Goal: Transaction & Acquisition: Purchase product/service

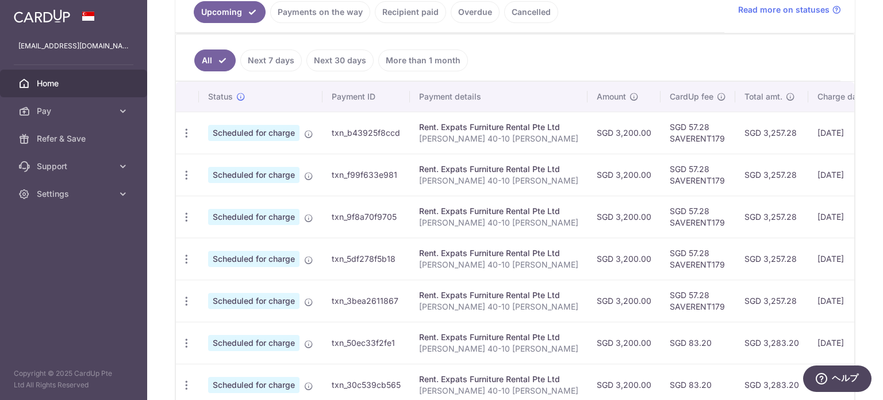
scroll to position [345, 0]
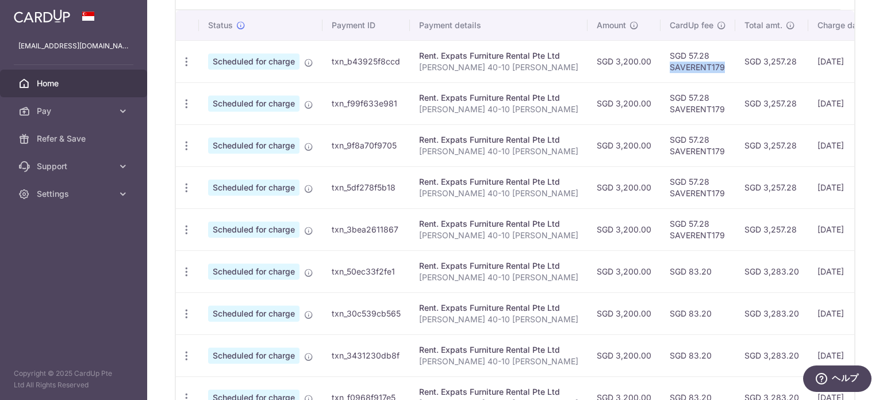
drag, startPoint x: 651, startPoint y: 65, endPoint x: 704, endPoint y: 64, distance: 53.5
click at [704, 64] on td "SGD 57.28 SAVERENT179" at bounding box center [698, 61] width 75 height 42
copy td "SAVERENT179"
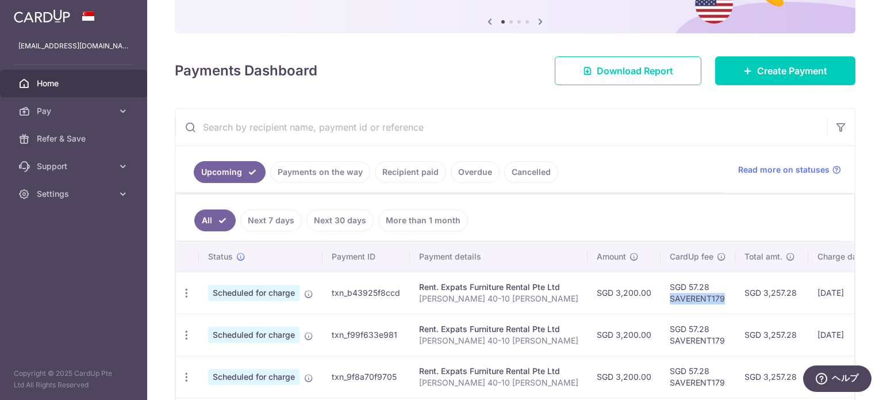
scroll to position [58, 0]
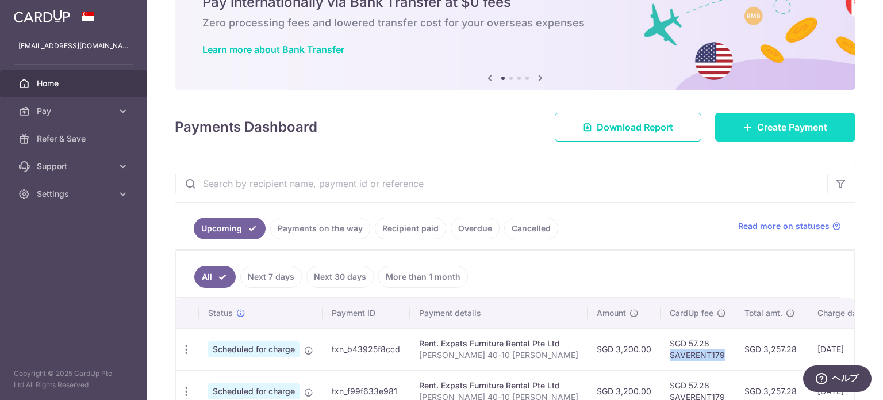
click at [744, 136] on link "Create Payment" at bounding box center [785, 127] width 140 height 29
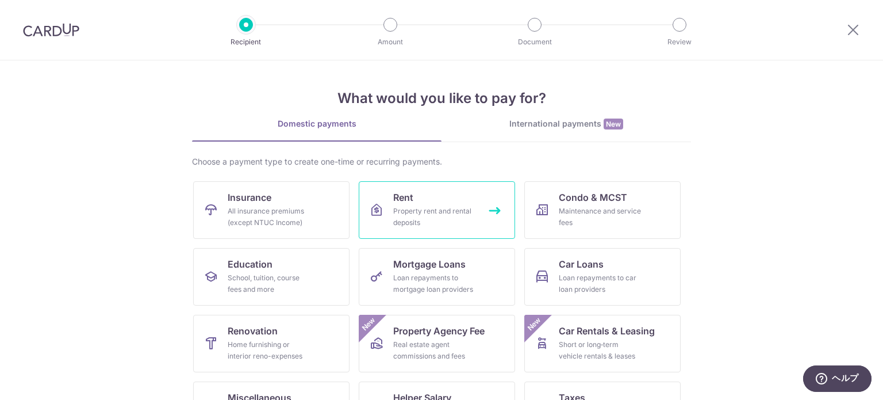
click at [433, 219] on div "Property rent and rental deposits" at bounding box center [434, 216] width 83 height 23
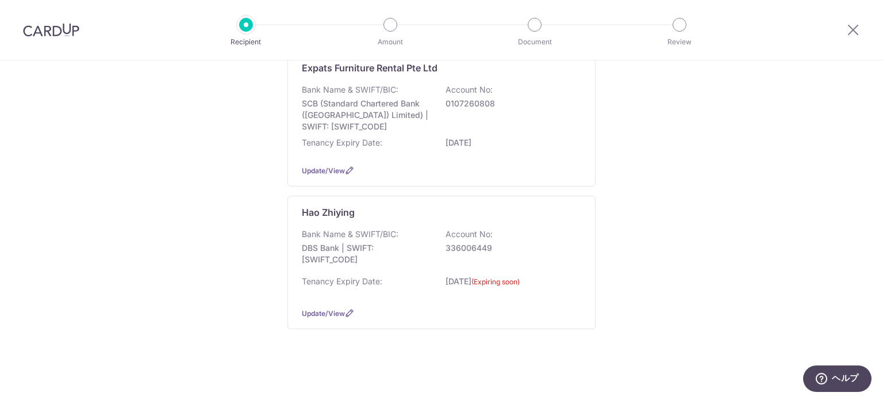
scroll to position [177, 0]
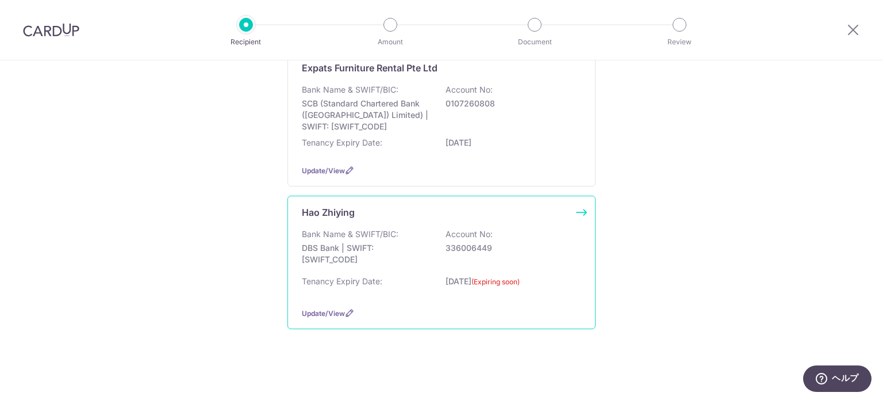
click at [541, 243] on p "336006449" at bounding box center [510, 248] width 129 height 12
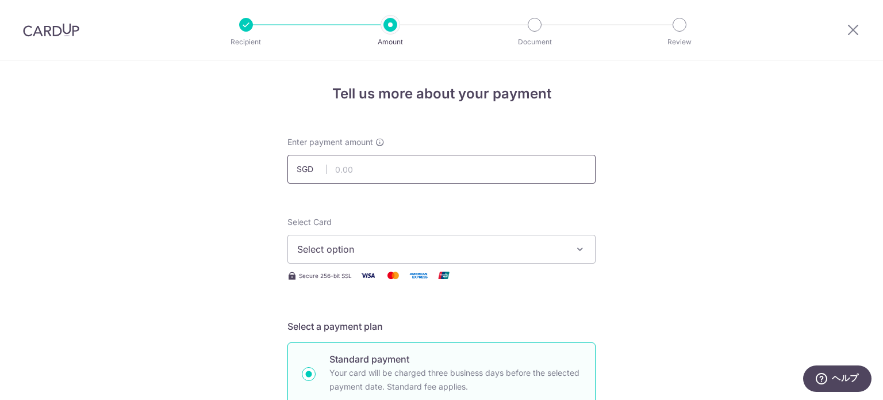
click at [412, 174] on input "text" at bounding box center [442, 169] width 308 height 29
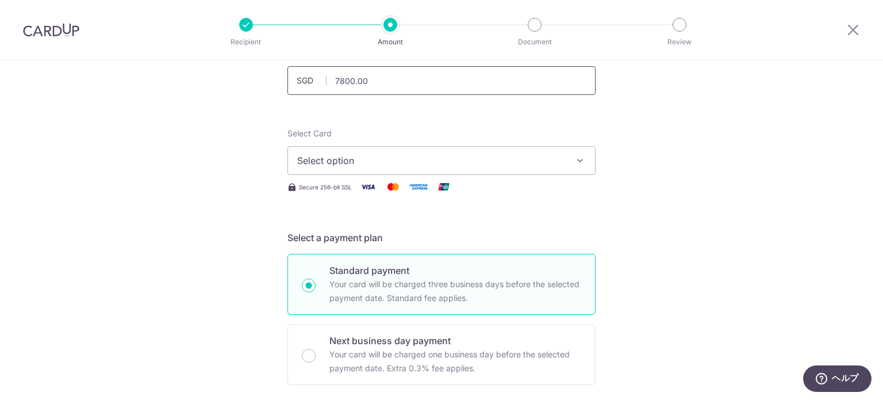
scroll to position [115, 0]
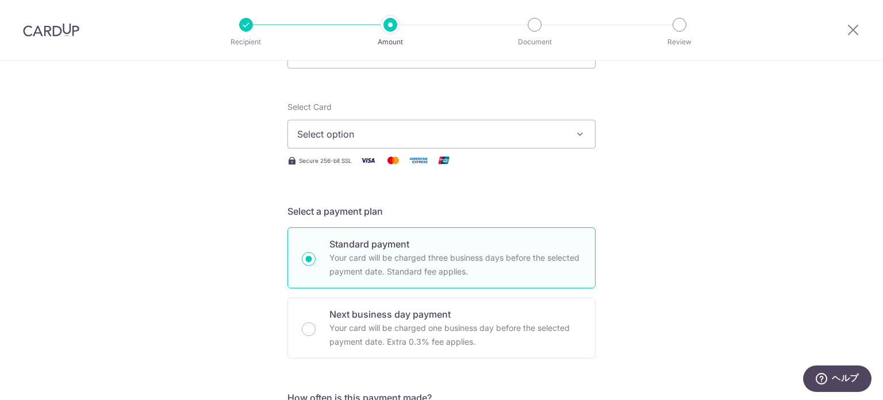
type input "7,800.00"
click at [374, 121] on button "Select option" at bounding box center [442, 134] width 308 height 29
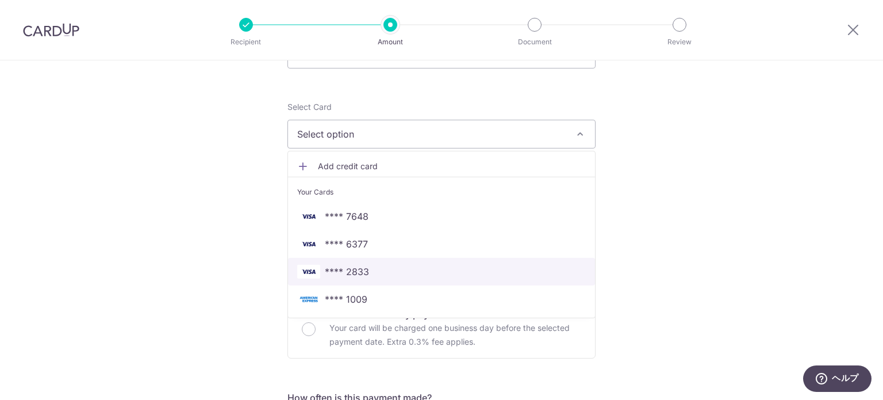
click at [381, 271] on span "**** 2833" at bounding box center [441, 272] width 289 height 14
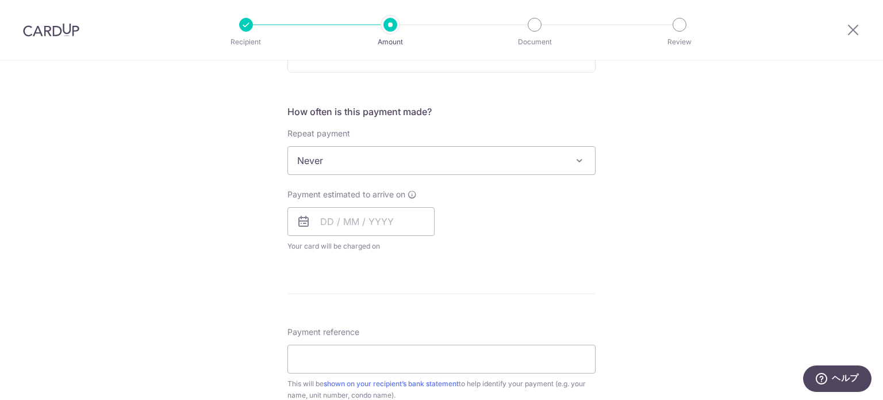
scroll to position [403, 0]
click at [340, 153] on span "Never" at bounding box center [441, 159] width 307 height 28
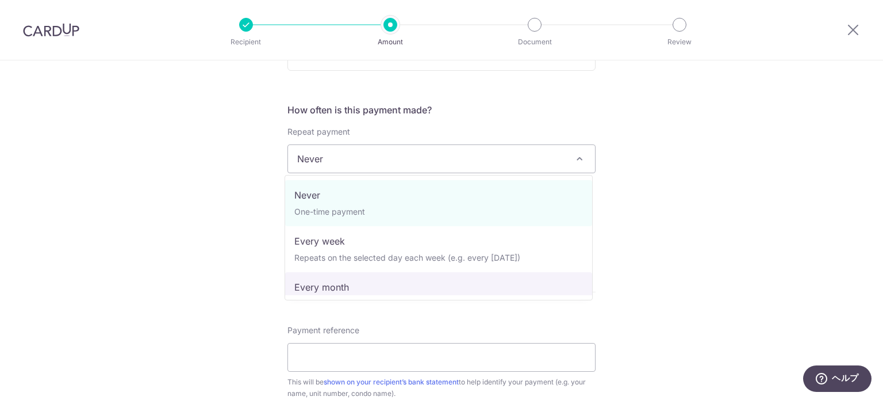
select select "3"
type input "[DATE]"
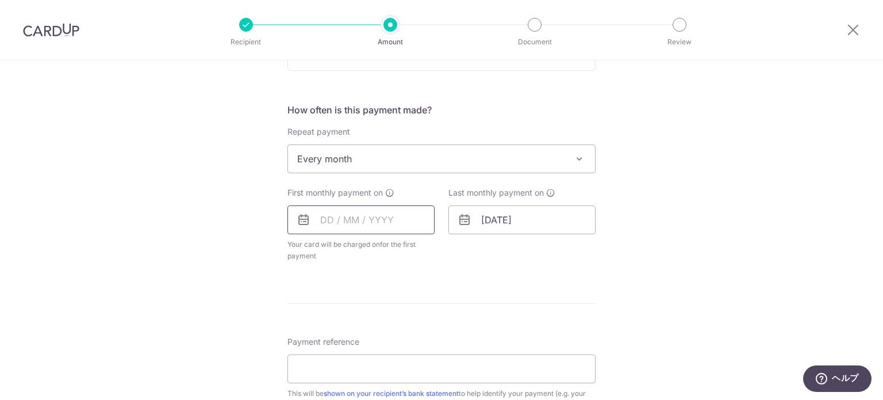
click at [368, 223] on input "text" at bounding box center [361, 219] width 147 height 29
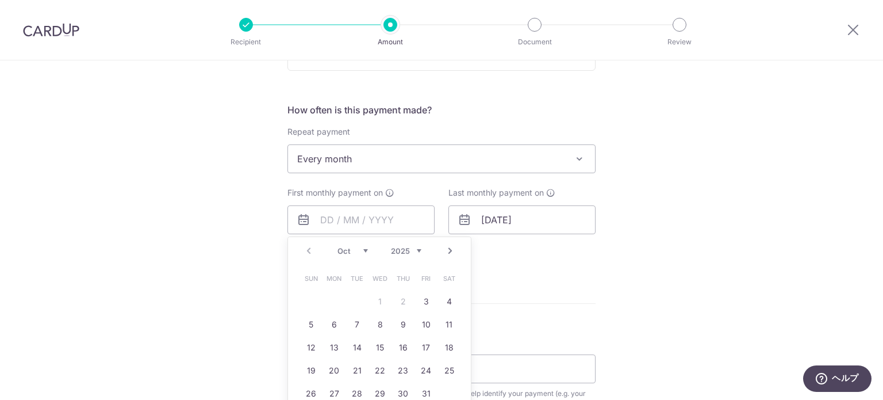
click at [521, 287] on form "Enter payment amount SGD 7,800.00 7800.00 Select Card **** 2833 Add credit card…" at bounding box center [442, 195] width 308 height 922
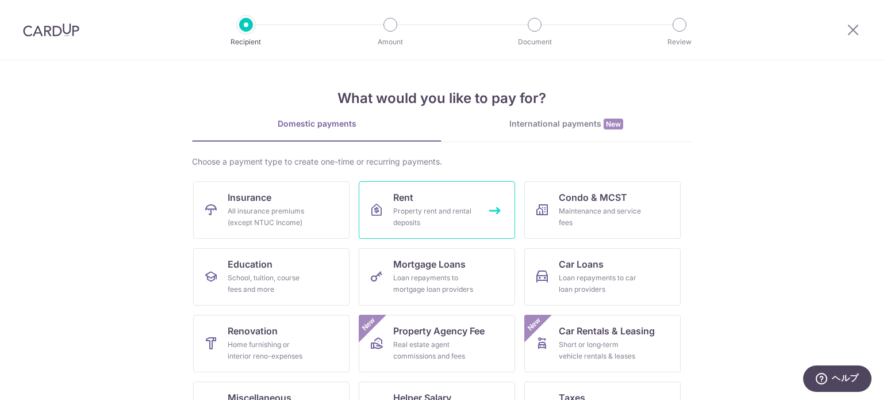
drag, startPoint x: 514, startPoint y: 236, endPoint x: 490, endPoint y: 230, distance: 24.3
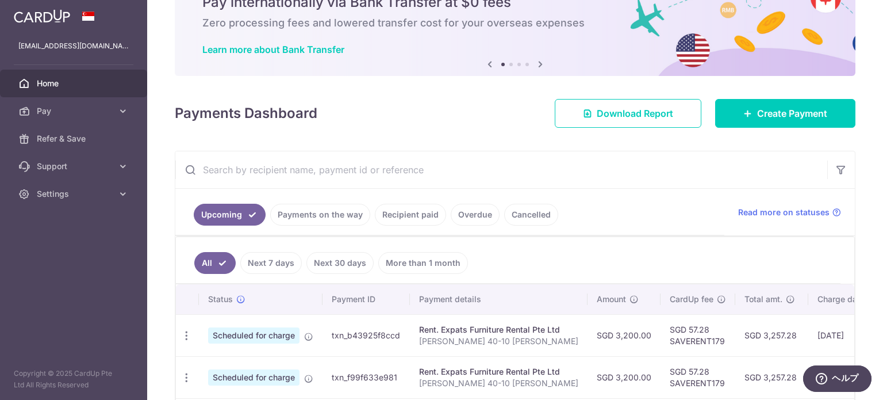
scroll to position [115, 0]
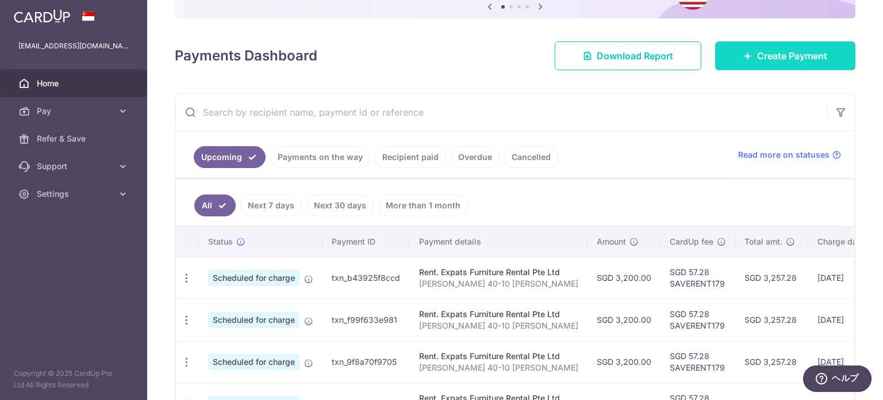
click at [795, 63] on link "Create Payment" at bounding box center [785, 55] width 140 height 29
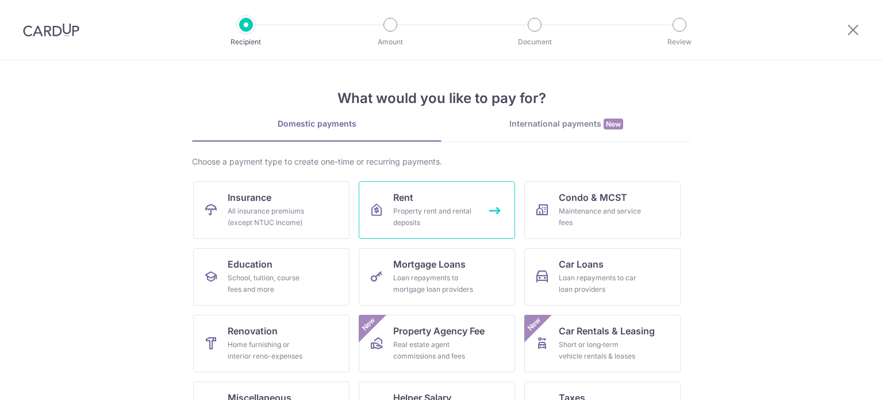
click at [441, 218] on div "Property rent and rental deposits" at bounding box center [434, 216] width 83 height 23
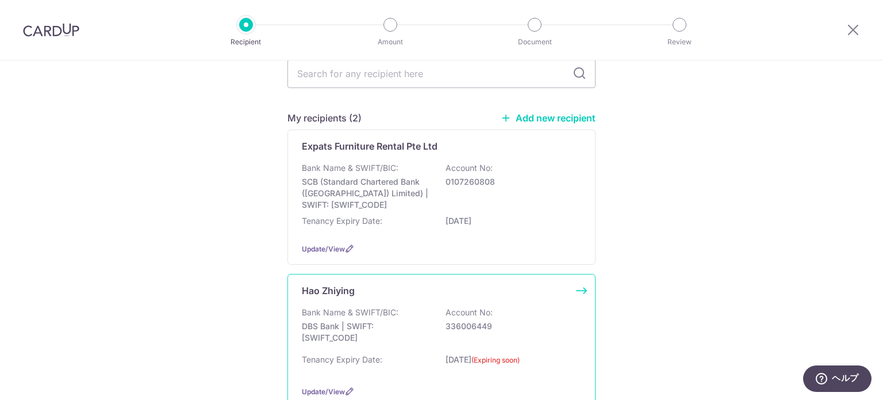
scroll to position [173, 0]
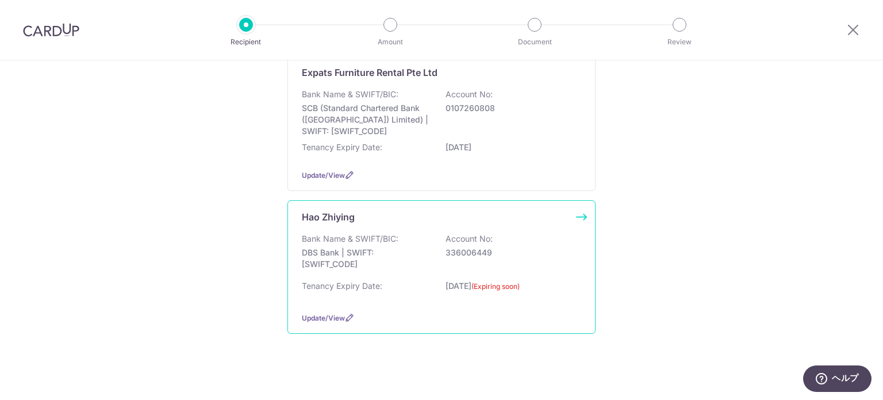
click at [549, 236] on div "Bank Name & SWIFT/BIC: DBS Bank | SWIFT: [SWIFT_CODE] Account No: 336006449" at bounding box center [441, 254] width 279 height 43
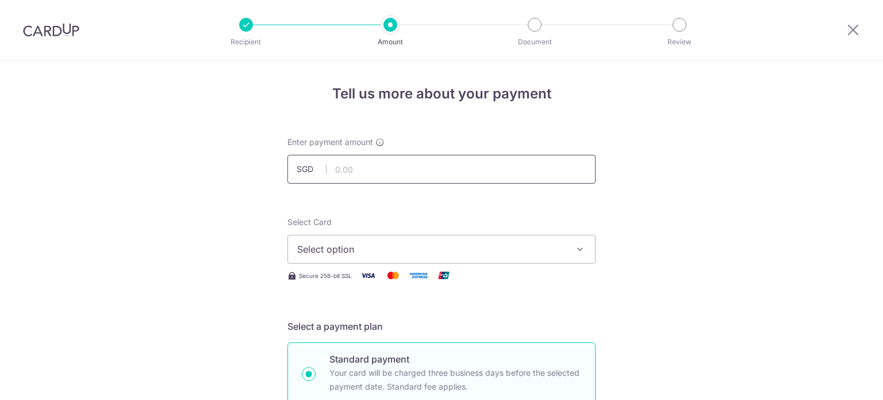
click at [368, 170] on input "text" at bounding box center [442, 169] width 308 height 29
click at [457, 177] on input "text" at bounding box center [442, 169] width 308 height 29
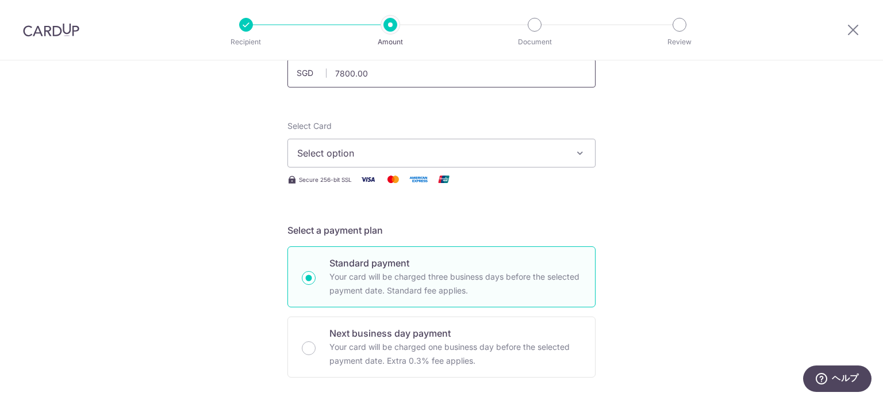
scroll to position [115, 0]
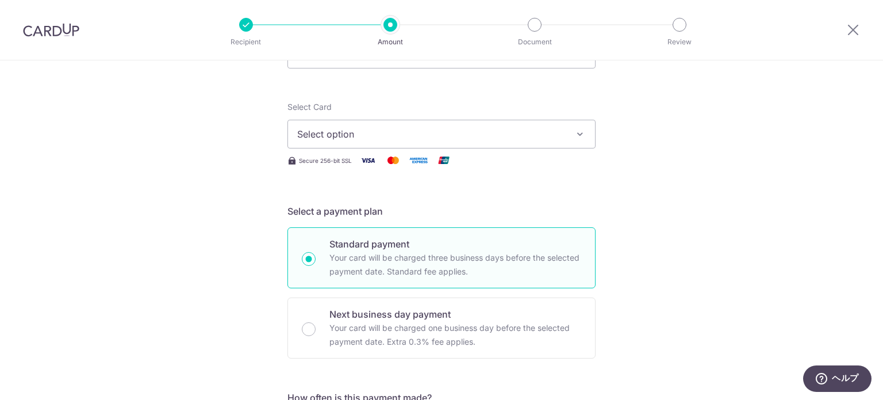
type input "7,800.00"
click at [462, 128] on span "Select option" at bounding box center [431, 134] width 268 height 14
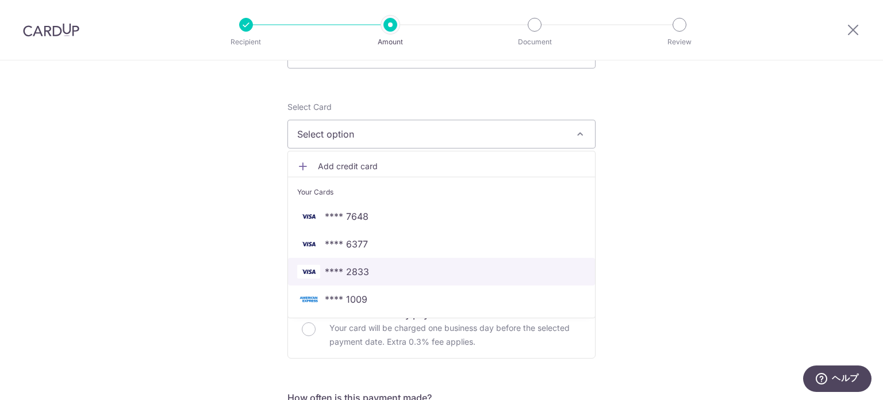
click at [403, 272] on span "**** 2833" at bounding box center [441, 272] width 289 height 14
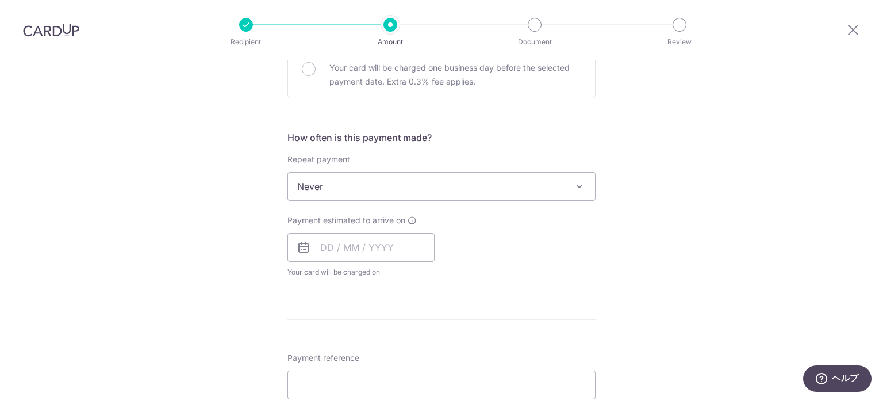
scroll to position [403, 0]
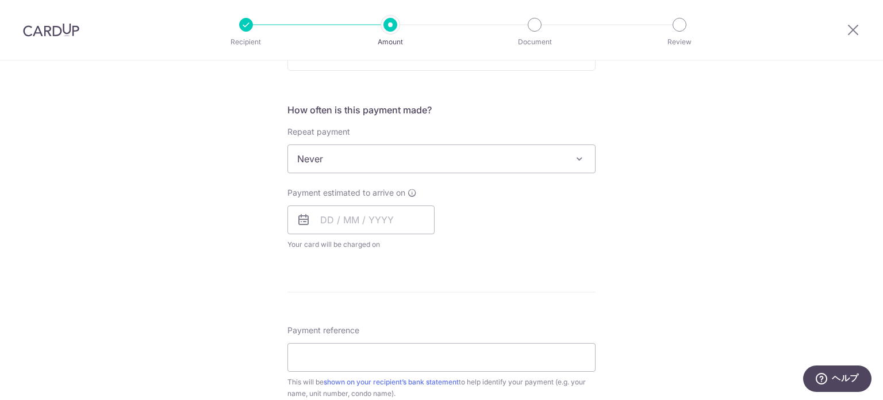
click at [348, 156] on span "Never" at bounding box center [441, 159] width 307 height 28
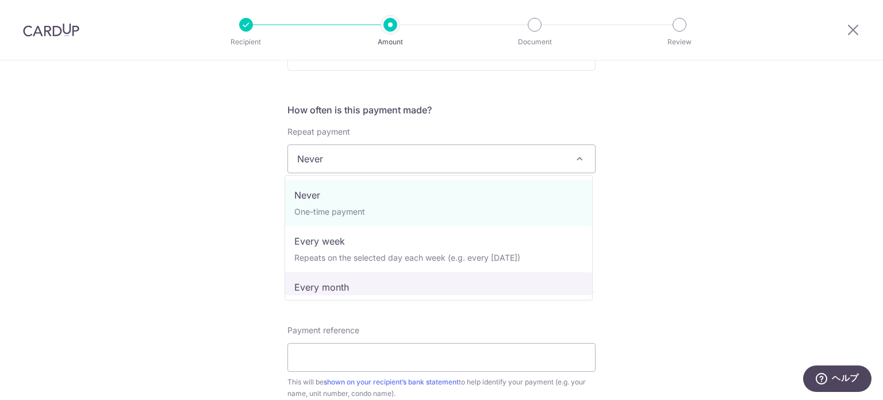
select select "3"
type input "[DATE]"
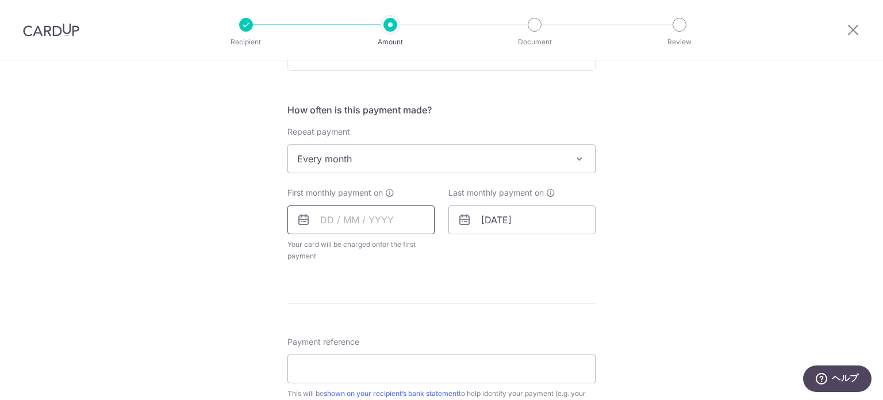
click at [344, 225] on input "text" at bounding box center [361, 219] width 147 height 29
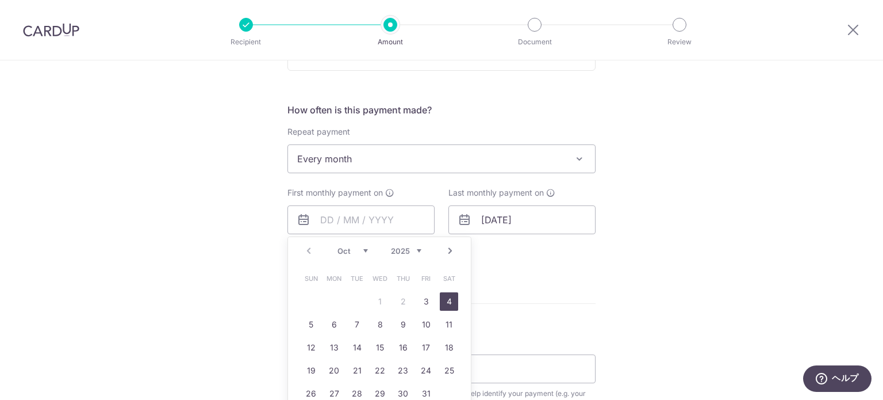
drag, startPoint x: 452, startPoint y: 301, endPoint x: 514, endPoint y: 301, distance: 61.5
click at [452, 301] on link "4" at bounding box center [449, 301] width 18 height 18
type input "[DATE]"
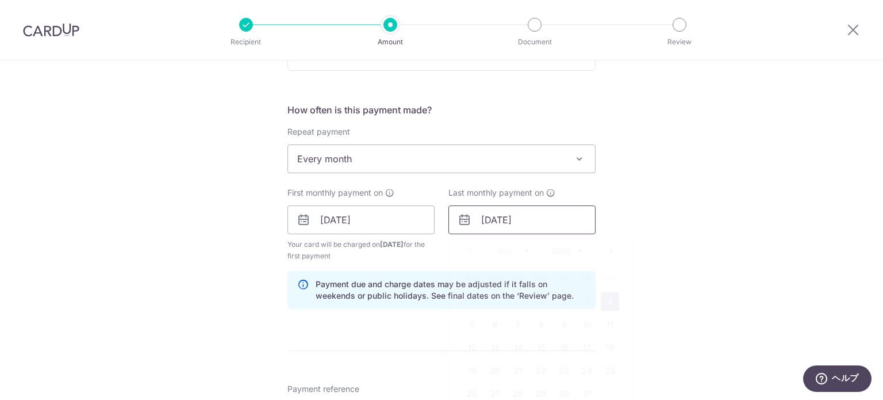
click at [508, 220] on input "[DATE]" at bounding box center [522, 219] width 147 height 29
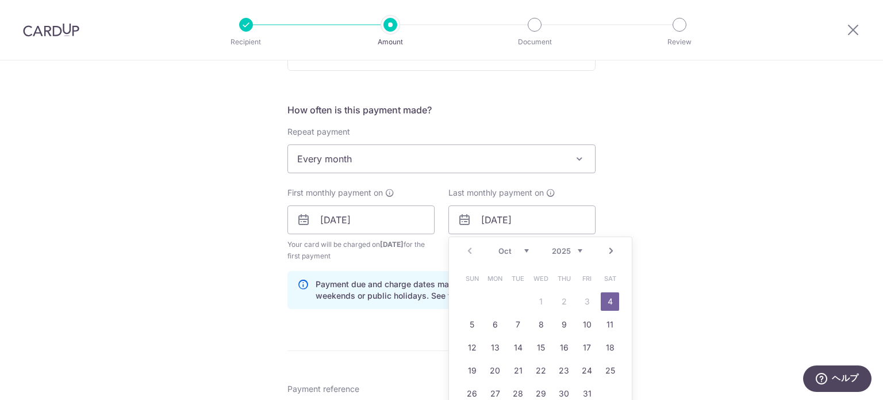
click at [570, 251] on select "2025 2026 2027 2028 2029 2030 2031 2032 2033 2034 2035" at bounding box center [567, 250] width 30 height 9
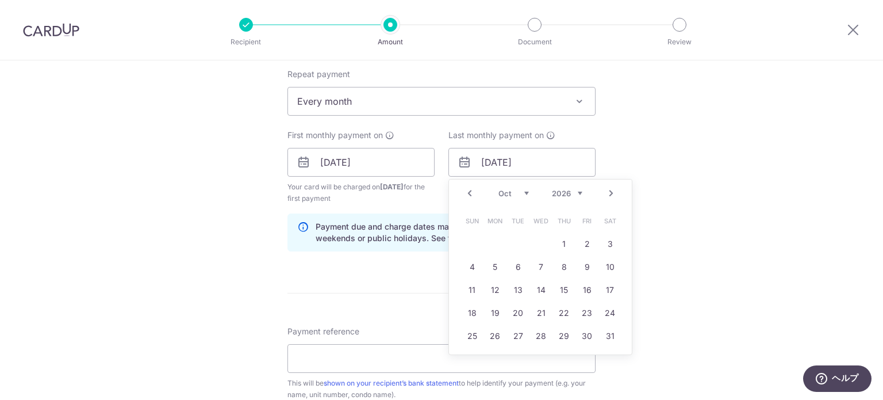
click at [512, 198] on div "Prev Next Jan Feb Mar Apr May Jun Jul Aug Sep Oct Nov Dec 2025 2026 2027 2028 2…" at bounding box center [540, 193] width 183 height 28
click at [519, 189] on select "Jan Feb Mar Apr May Jun Jul Aug Sep Oct Nov Dec" at bounding box center [514, 193] width 30 height 9
click at [584, 239] on link "4" at bounding box center [587, 244] width 18 height 18
type input "04/09/2026"
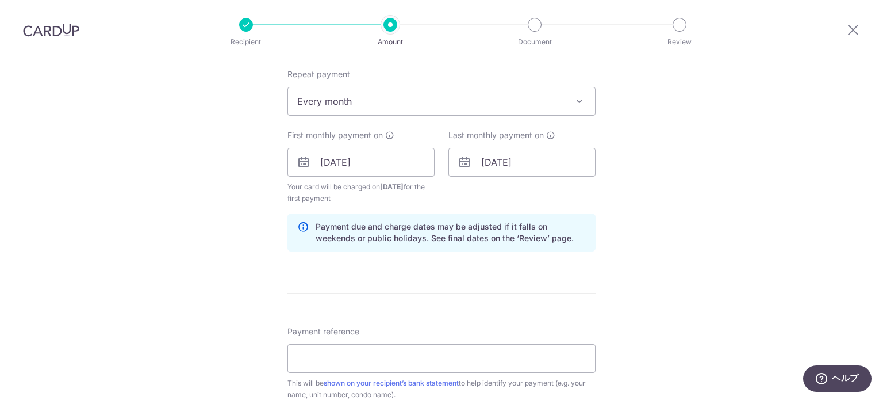
click at [670, 244] on div "Tell us more about your payment Enter payment amount SGD 7,800.00 7800.00 Selec…" at bounding box center [441, 149] width 883 height 1099
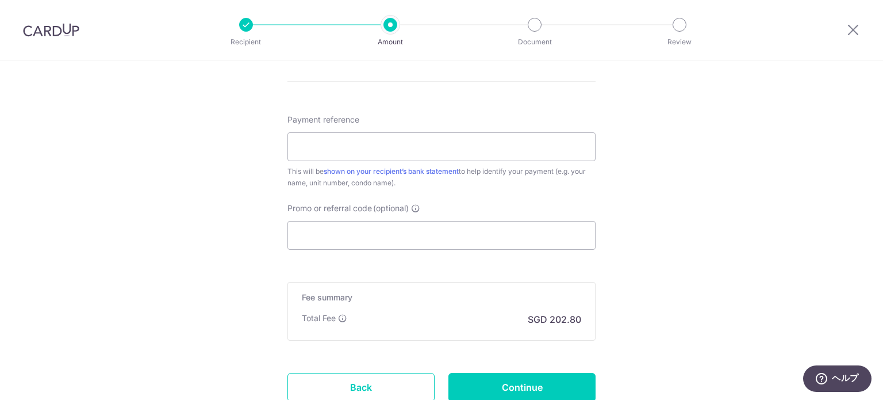
scroll to position [690, 0]
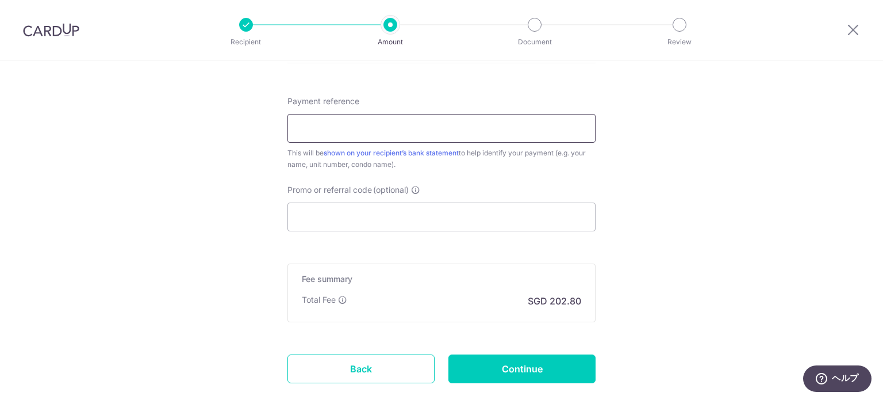
click at [415, 135] on input "Payment reference" at bounding box center [442, 128] width 308 height 29
type input "Kosuke Nekoshima 40-10 ARTRA"
click at [396, 212] on input "Promo or referral code (optional)" at bounding box center [442, 216] width 308 height 29
paste input "SAVERENT179"
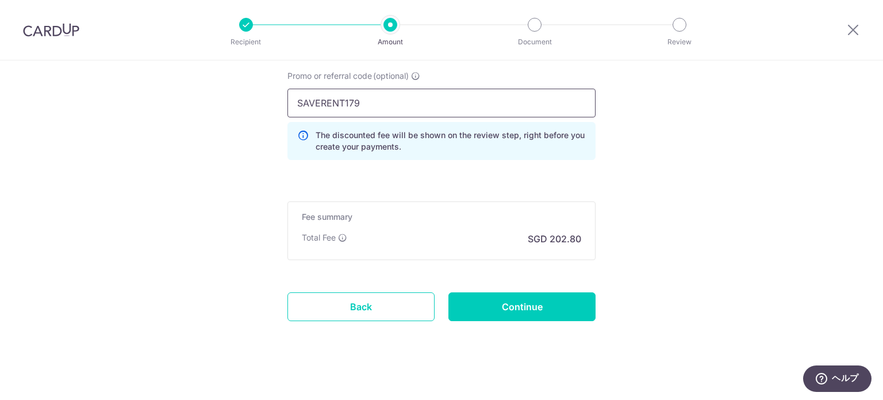
scroll to position [805, 0]
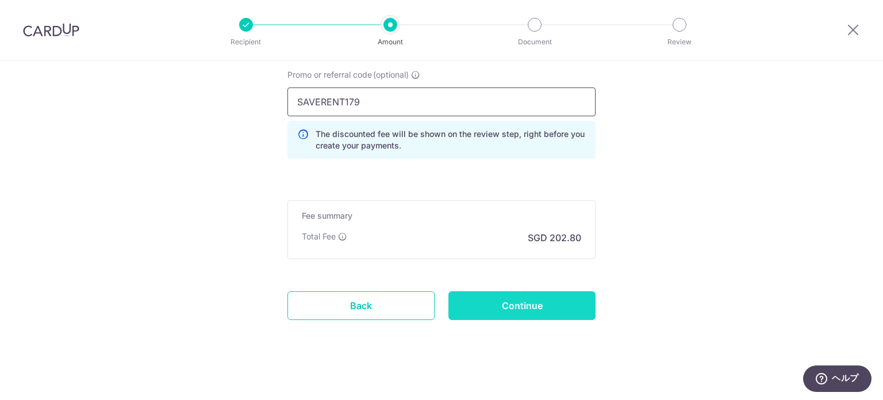
type input "SAVERENT179"
click at [529, 302] on input "Continue" at bounding box center [522, 305] width 147 height 29
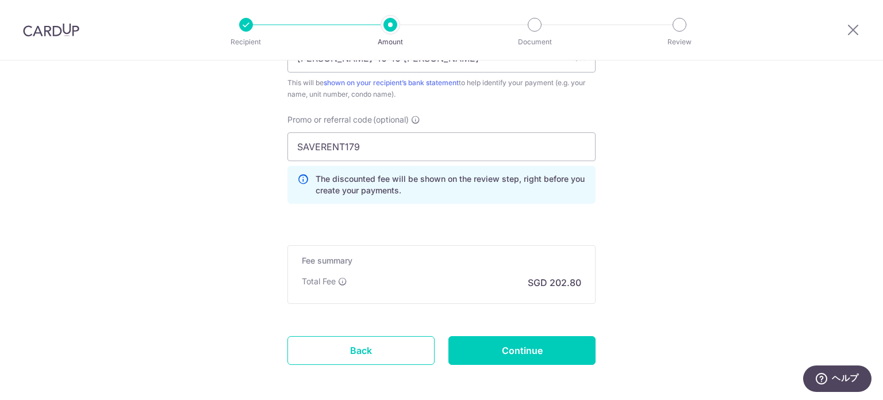
scroll to position [763, 0]
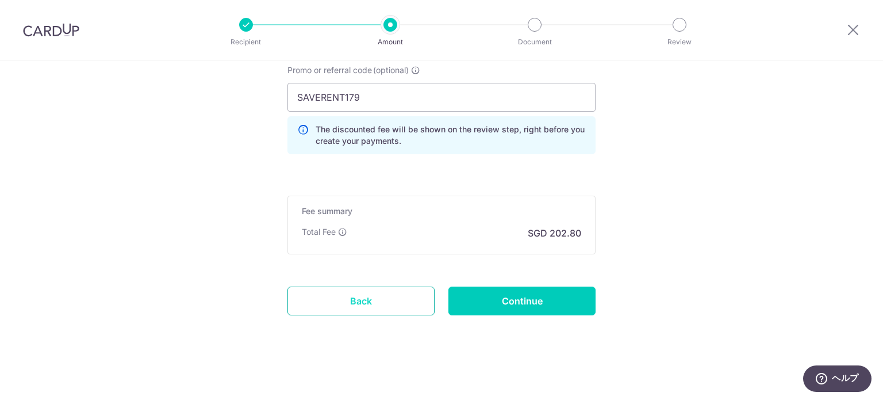
click at [414, 298] on link "Back" at bounding box center [361, 300] width 147 height 29
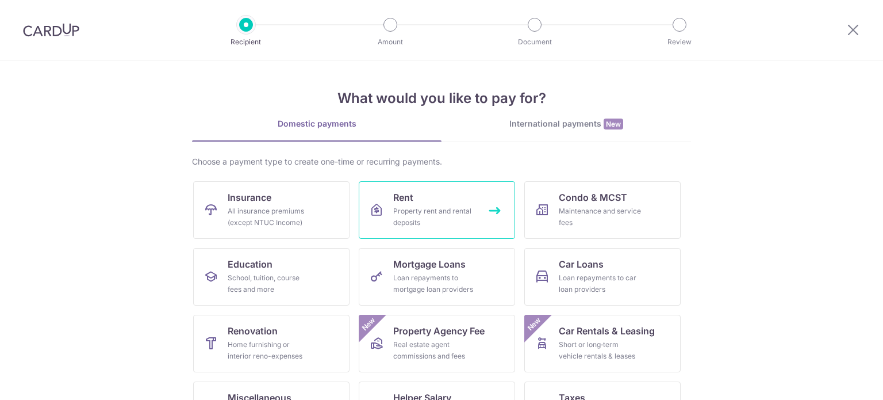
click at [448, 201] on link "Rent Property rent and rental deposits" at bounding box center [437, 210] width 156 height 58
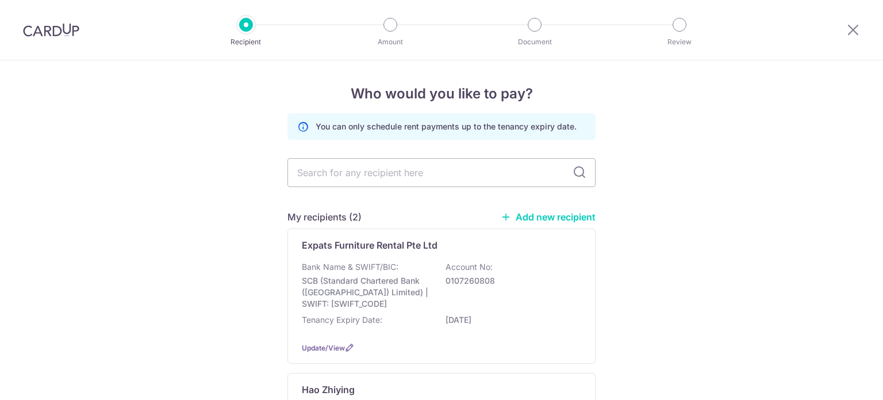
scroll to position [177, 0]
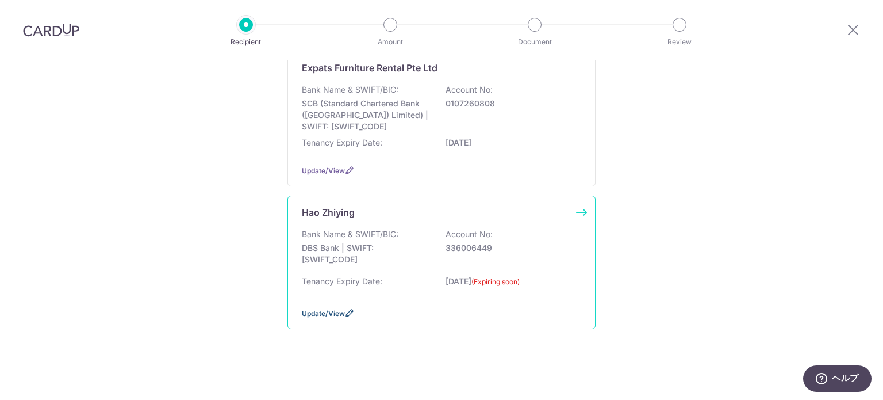
click at [335, 314] on span "Update/View" at bounding box center [323, 313] width 43 height 9
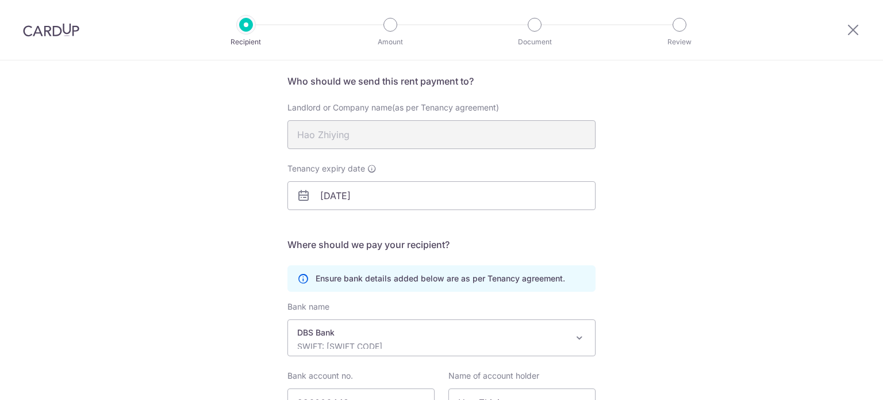
scroll to position [115, 0]
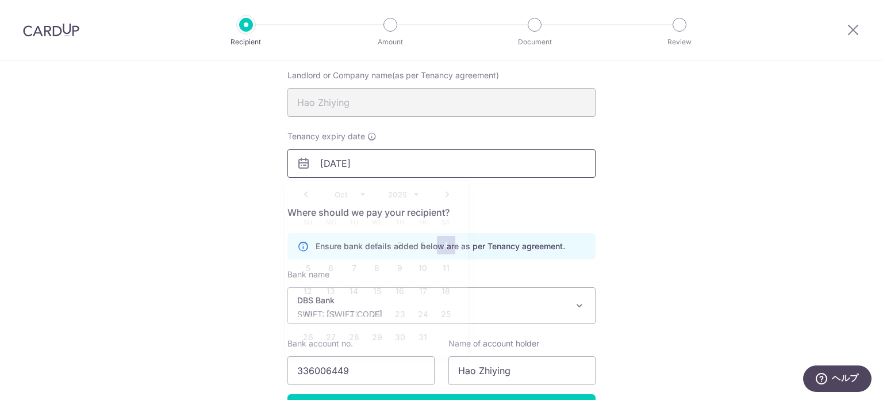
click at [366, 167] on input "[DATE]" at bounding box center [442, 163] width 308 height 29
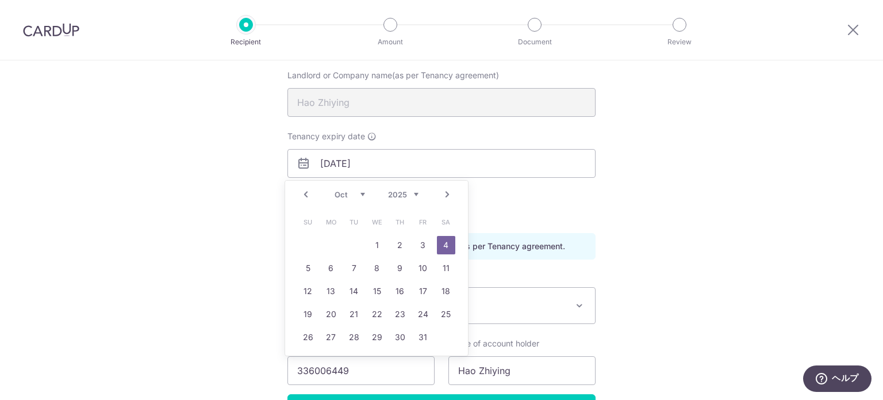
click at [415, 194] on select "2025 2026 2027 2028 2029 2030 2031 2032 2033 2034 2035" at bounding box center [403, 194] width 30 height 9
click at [684, 231] on div "Recipient Details Your recipient does not need a CardUp account to receive your…" at bounding box center [441, 210] width 883 height 531
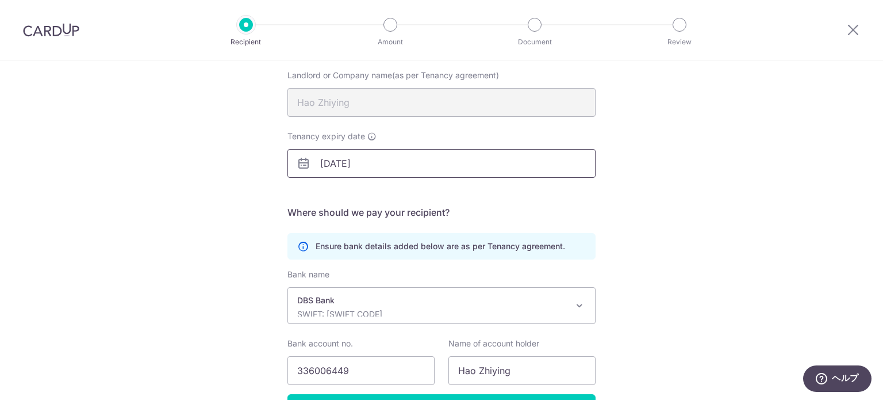
click at [358, 170] on input "04/10/2025" at bounding box center [442, 163] width 308 height 29
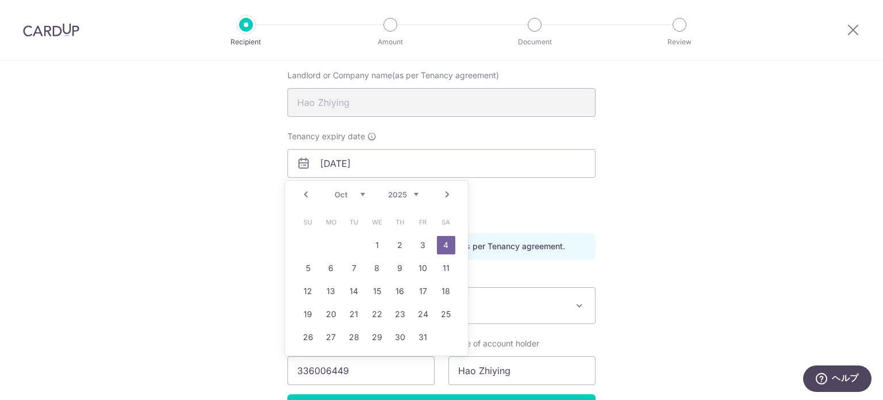
click at [416, 195] on select "2025 2026 2027 2028 2029 2030 2031 2032 2033 2034 2035" at bounding box center [403, 194] width 30 height 9
click at [309, 265] on link "4" at bounding box center [308, 268] width 18 height 18
type input "04/10/2026"
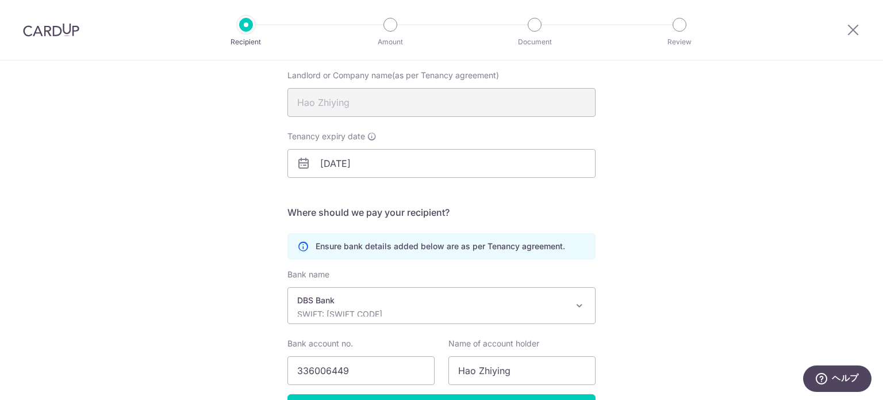
click at [610, 247] on div "Recipient Details Your recipient does not need a CardUp account to receive your…" at bounding box center [441, 210] width 883 height 531
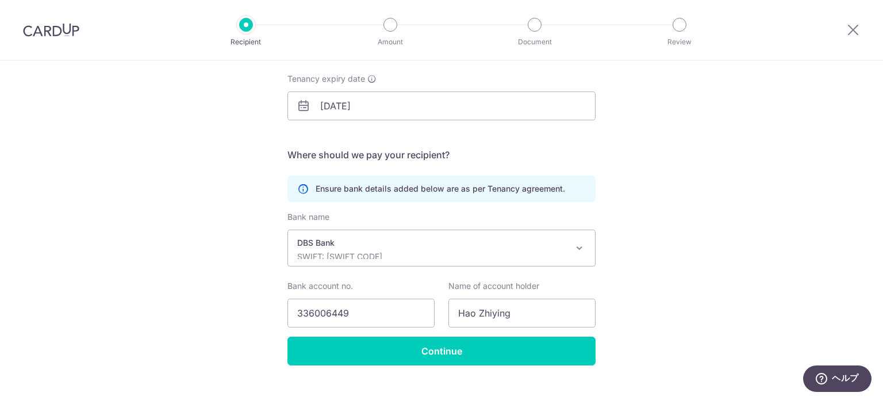
scroll to position [191, 0]
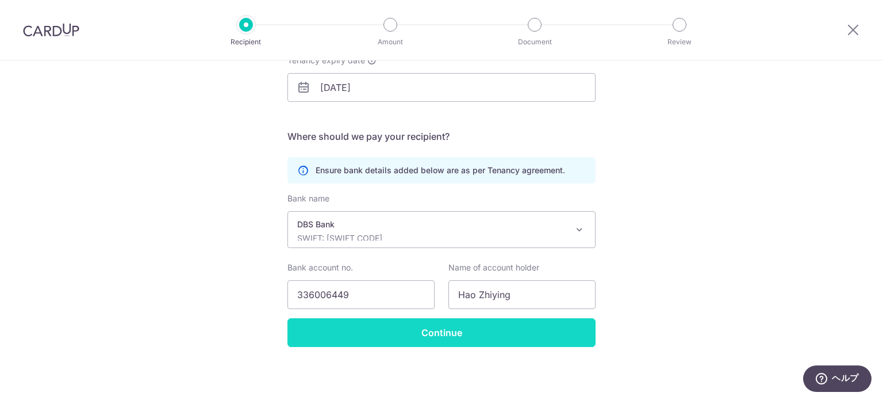
click at [414, 326] on input "Continue" at bounding box center [442, 332] width 308 height 29
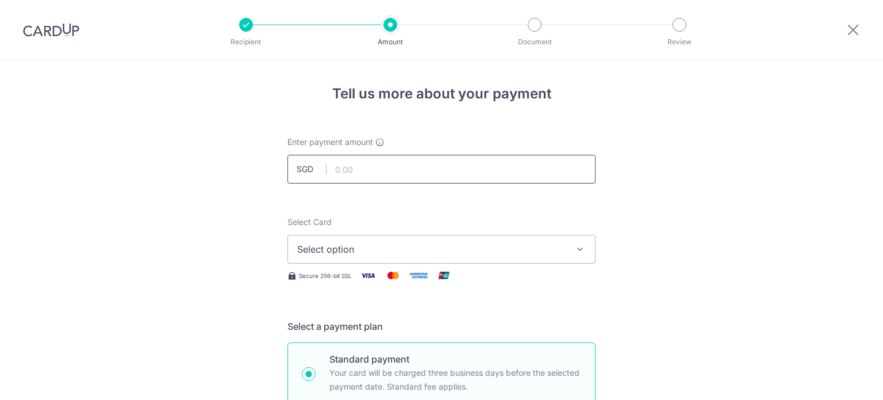
scroll to position [58, 0]
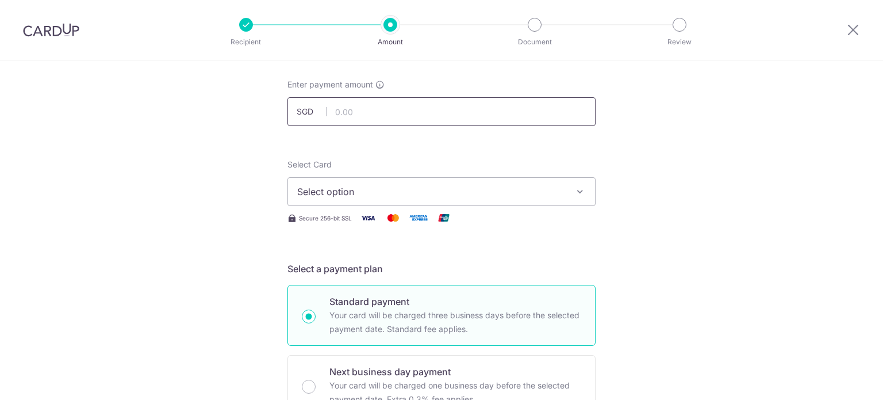
click at [384, 109] on input "text" at bounding box center [442, 111] width 308 height 29
type input "7,800.00"
click at [377, 181] on button "Select option" at bounding box center [442, 191] width 308 height 29
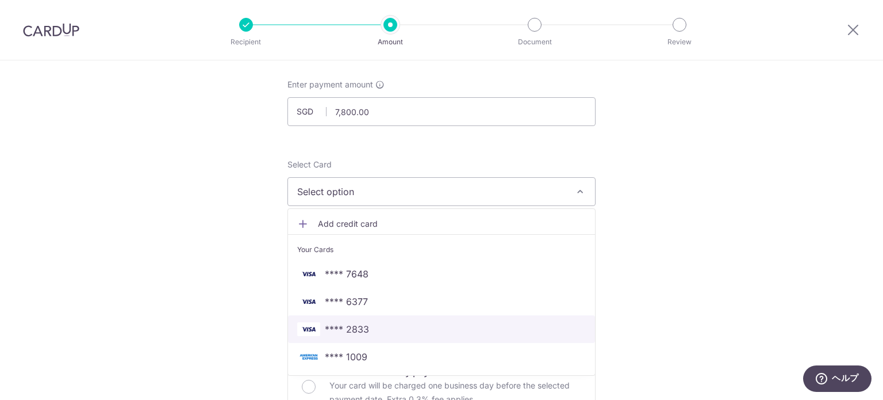
click at [417, 322] on span "**** 2833" at bounding box center [441, 329] width 289 height 14
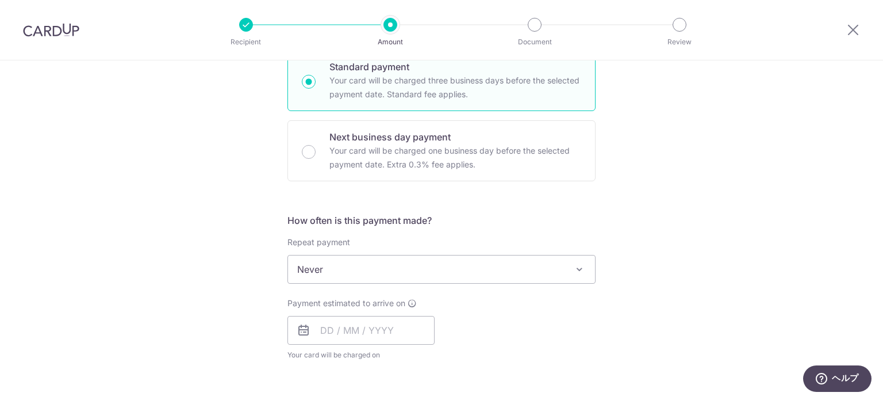
scroll to position [345, 0]
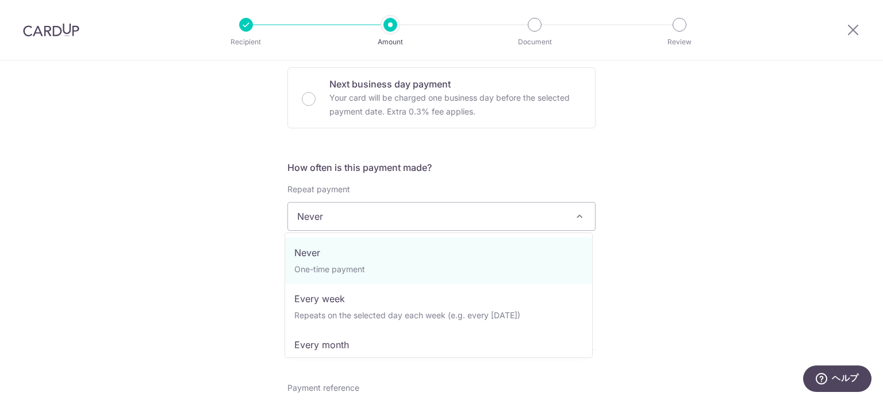
click at [507, 213] on span "Never" at bounding box center [441, 216] width 307 height 28
select select "3"
type input "04/10/2026"
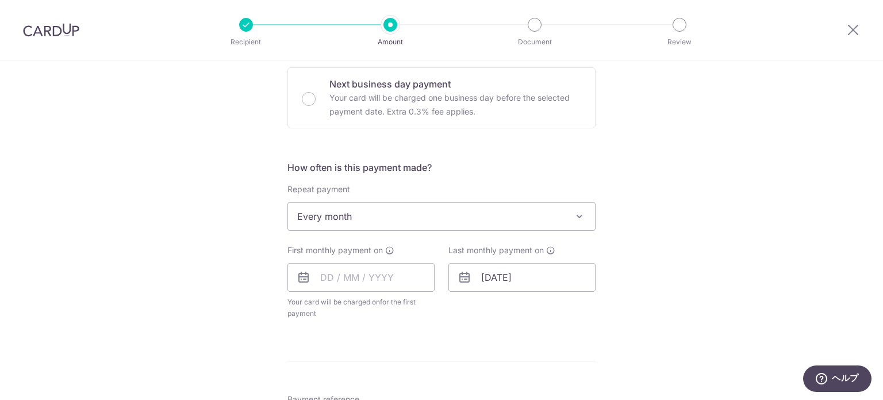
click at [718, 252] on div "Tell us more about your payment Enter payment amount SGD 7,800.00 7800.00 Selec…" at bounding box center [441, 241] width 883 height 1052
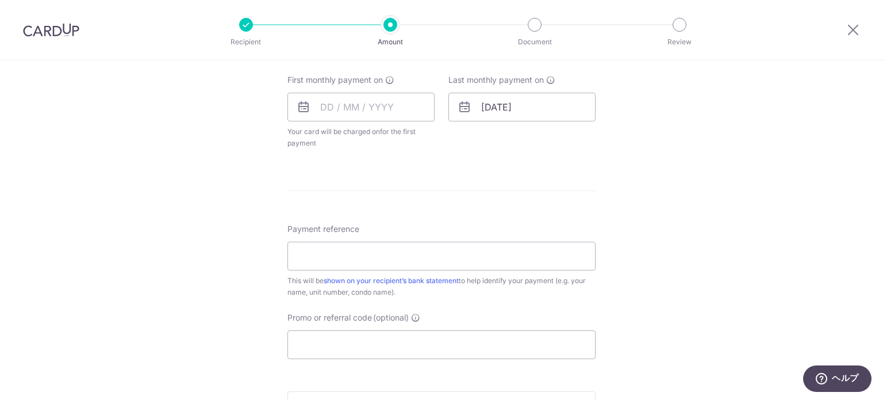
scroll to position [518, 0]
click at [338, 101] on input "text" at bounding box center [361, 104] width 147 height 29
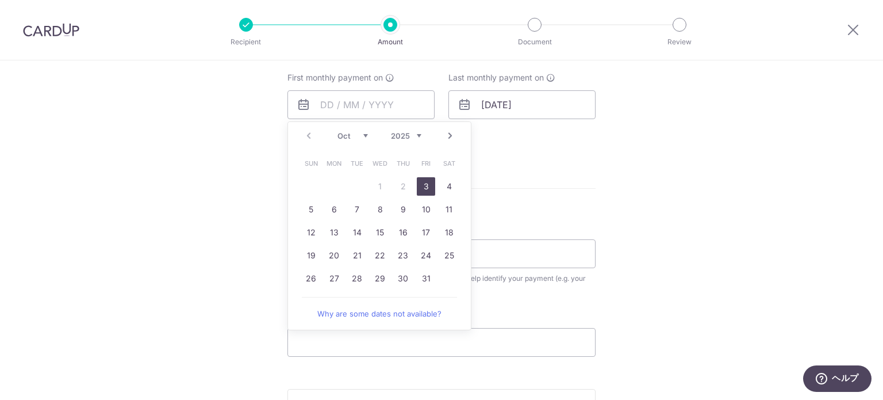
click at [294, 177] on div "Prev Next Oct Nov Dec 2025 2026 2027 2028 2029 2030 2031 2032 2033 2034 2035 Su…" at bounding box center [380, 225] width 184 height 209
click at [446, 180] on link "4" at bounding box center [449, 186] width 18 height 18
type input "[DATE]"
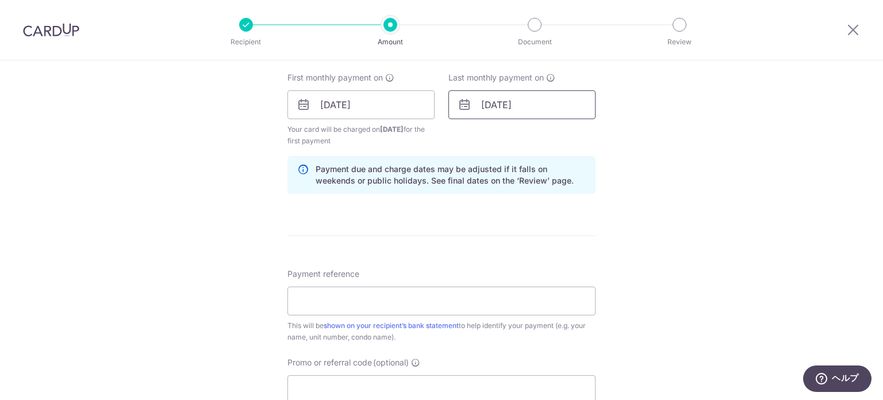
click at [497, 101] on input "04/10/2026" at bounding box center [522, 104] width 147 height 29
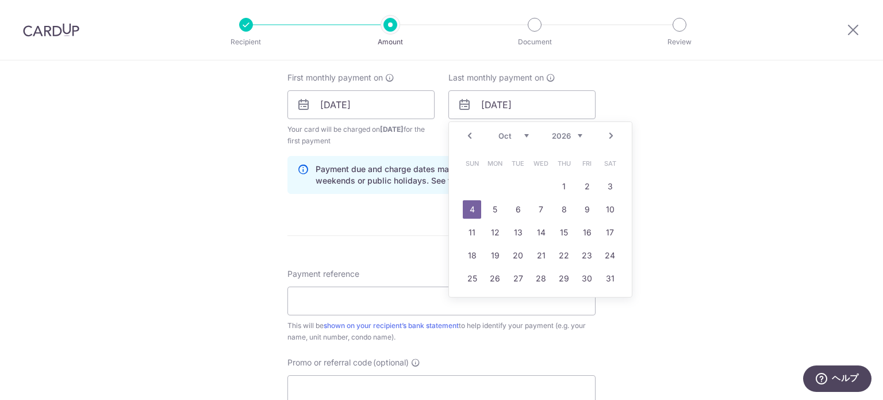
click at [518, 132] on select "Jan Feb Mar Apr May Jun Jul Aug Sep Oct Nov Dec" at bounding box center [514, 135] width 30 height 9
click at [582, 182] on link "4" at bounding box center [587, 186] width 18 height 18
type input "[DATE]"
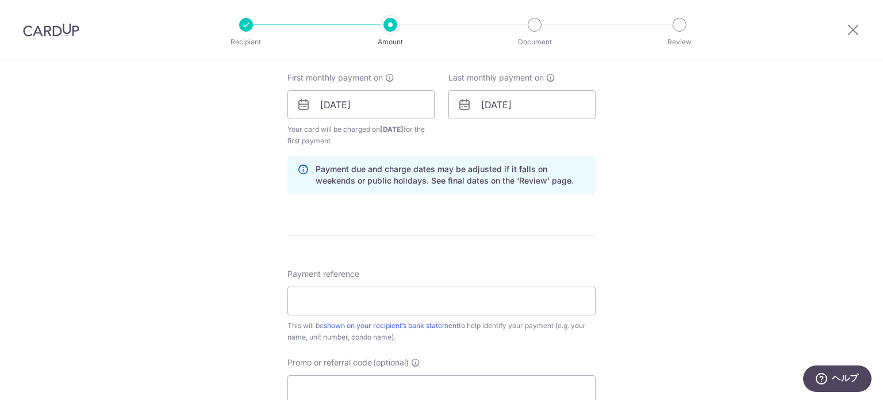
click at [642, 185] on div "Tell us more about your payment Enter payment amount SGD 7,800.00 7800.00 Selec…" at bounding box center [441, 92] width 883 height 1099
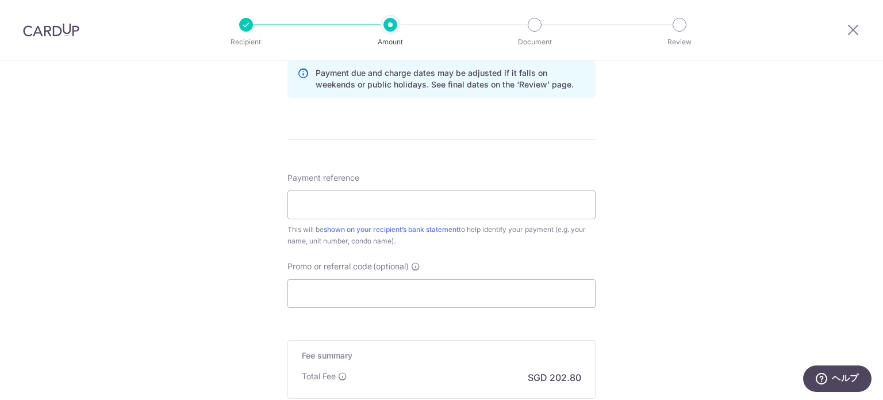
scroll to position [633, 0]
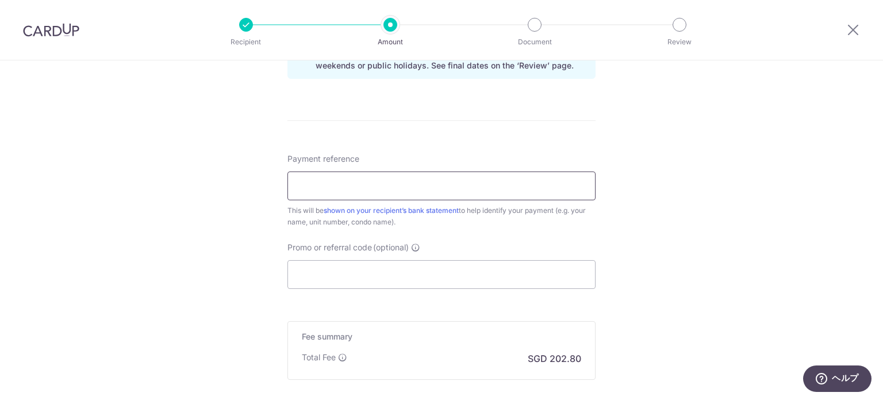
click at [428, 179] on input "Payment reference" at bounding box center [442, 185] width 308 height 29
type input "[PERSON_NAME] 40-10 [PERSON_NAME]"
click at [405, 265] on input "Promo or referral code (optional)" at bounding box center [442, 274] width 308 height 29
paste input "SAVERENT179"
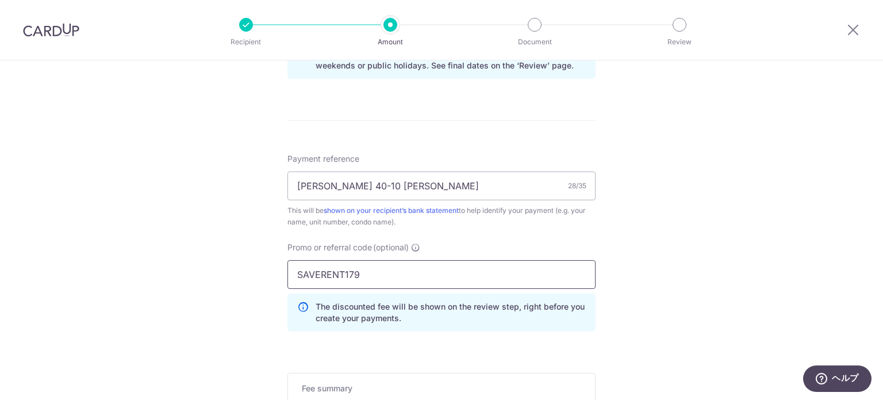
type input "SAVERENT179"
click at [697, 247] on div "Tell us more about your payment Enter payment amount SGD 7,800.00 7800.00 Selec…" at bounding box center [441, 3] width 883 height 1151
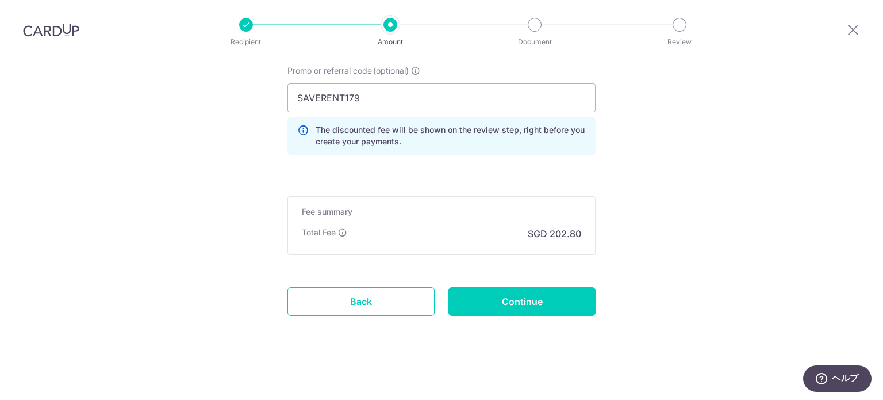
scroll to position [810, 0]
click at [531, 294] on input "Continue" at bounding box center [522, 300] width 147 height 29
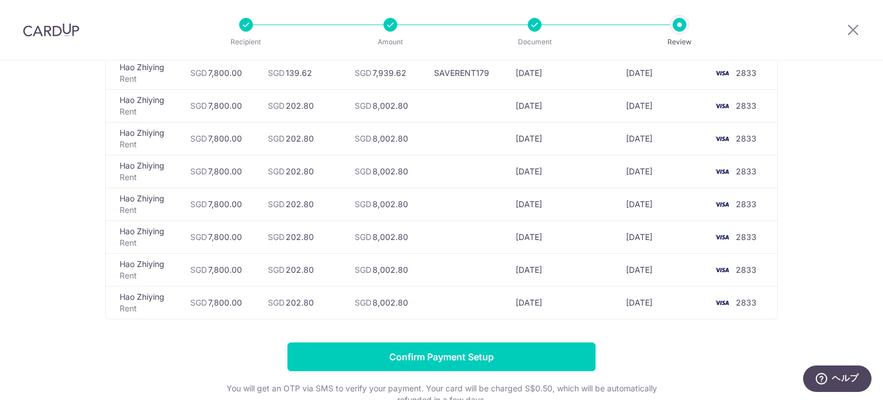
scroll to position [363, 0]
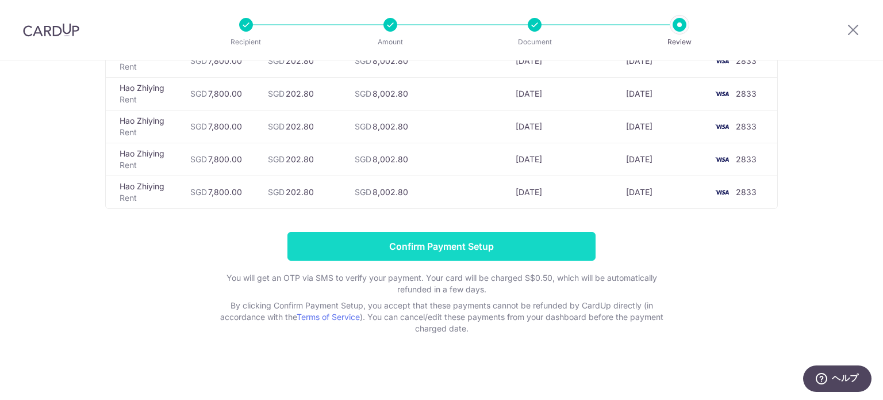
click at [436, 248] on input "Confirm Payment Setup" at bounding box center [442, 246] width 308 height 29
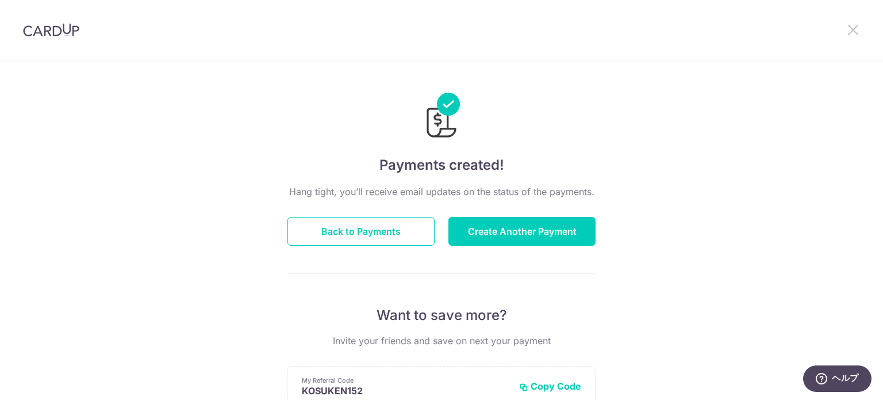
click at [852, 28] on icon at bounding box center [854, 29] width 14 height 14
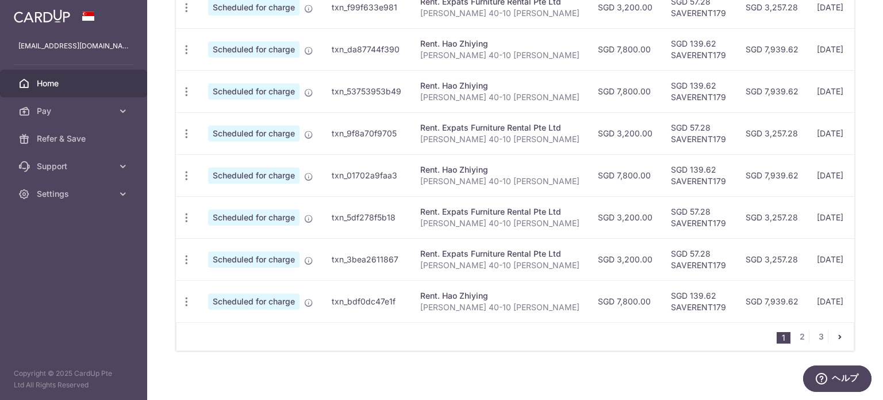
scroll to position [478, 0]
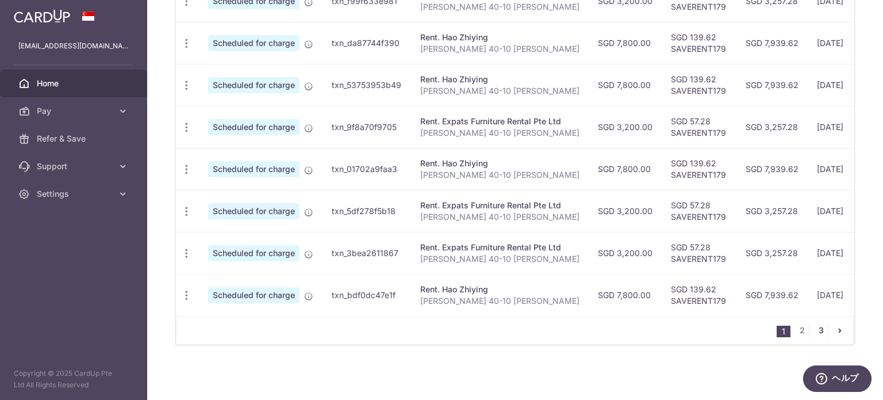
click at [814, 329] on link "3" at bounding box center [821, 330] width 14 height 14
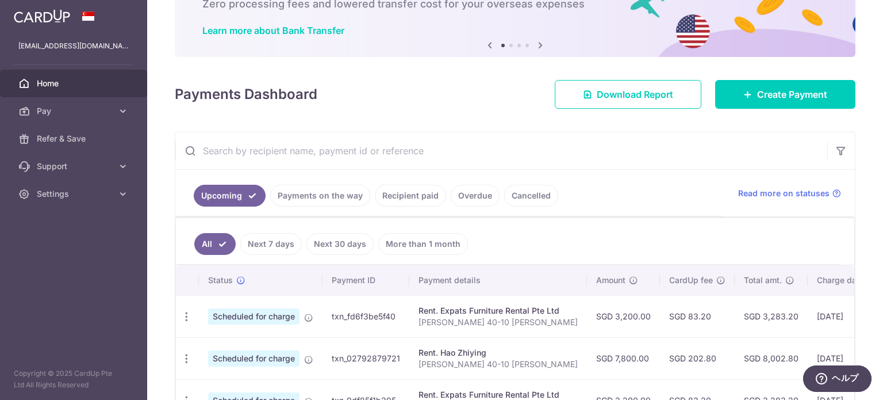
scroll to position [0, 0]
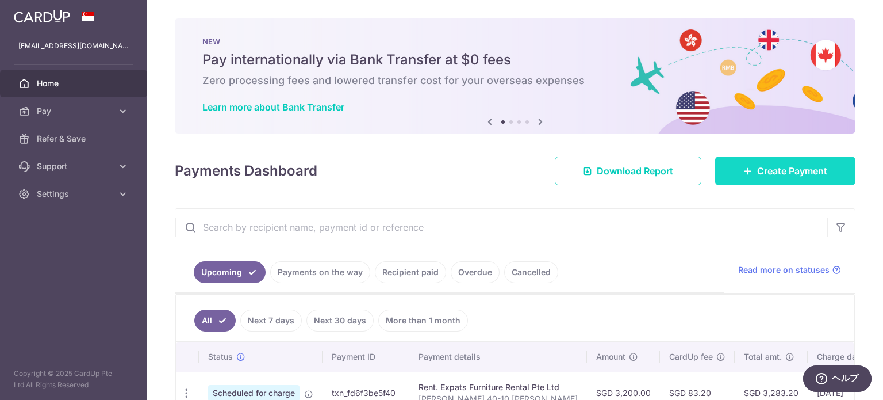
click at [758, 174] on span "Create Payment" at bounding box center [792, 171] width 70 height 14
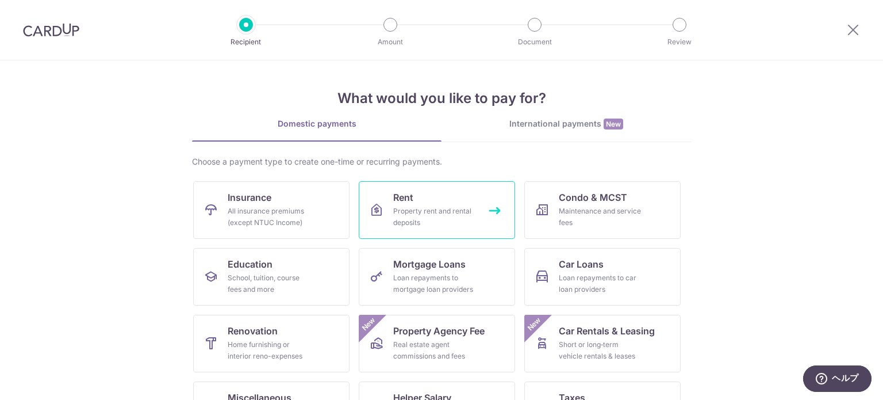
click at [447, 213] on div "Property rent and rental deposits" at bounding box center [434, 216] width 83 height 23
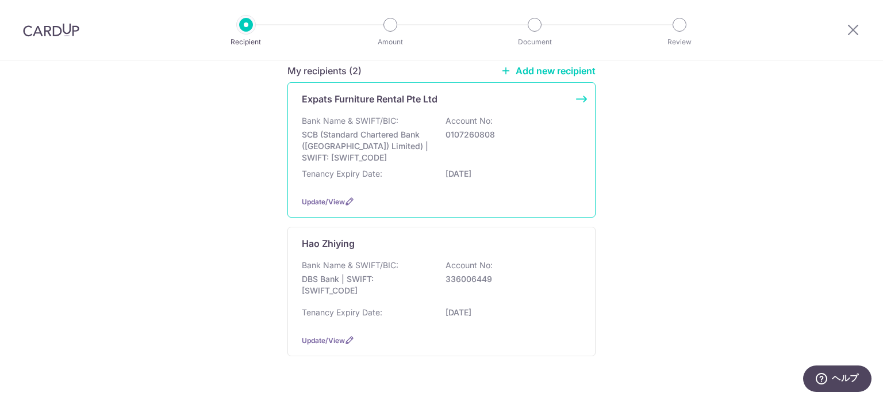
scroll to position [174, 0]
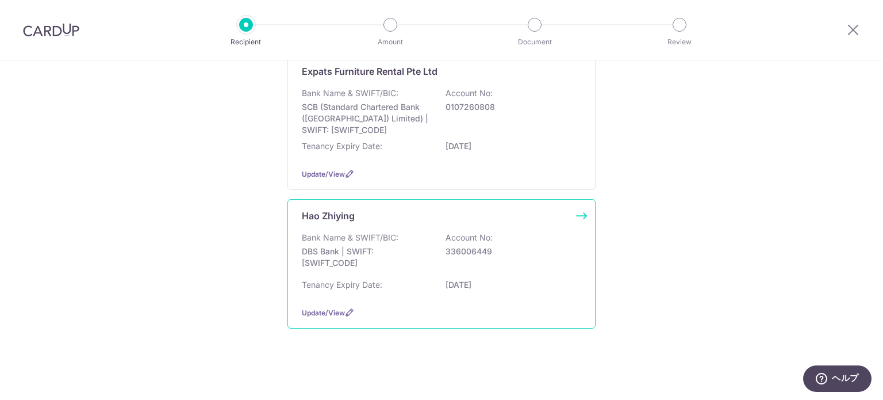
click at [551, 235] on div "Bank Name & SWIFT/BIC: DBS Bank | SWIFT: [SWIFT_CODE] Account No: 336006449" at bounding box center [441, 253] width 279 height 43
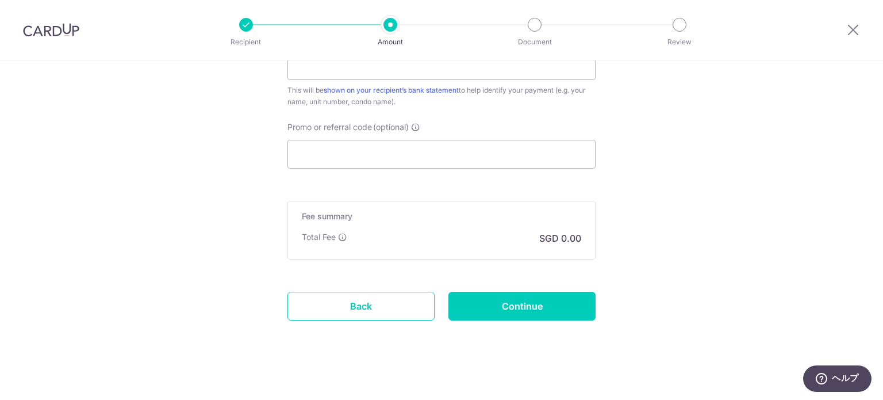
scroll to position [699, 0]
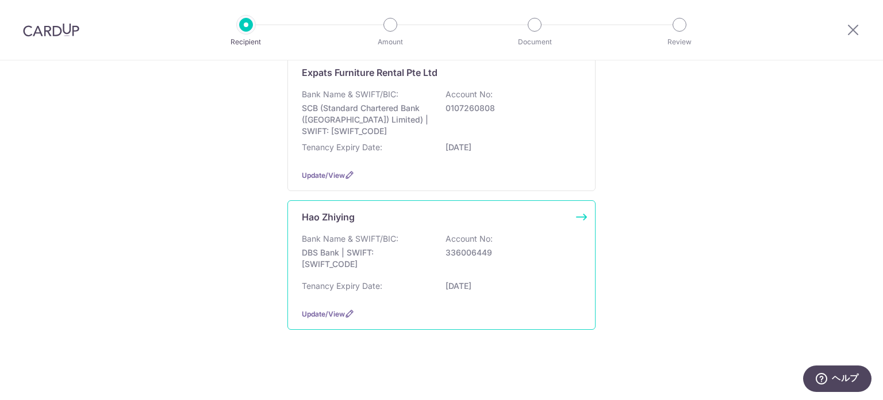
scroll to position [174, 0]
click at [316, 314] on span "Update/View" at bounding box center [323, 312] width 43 height 9
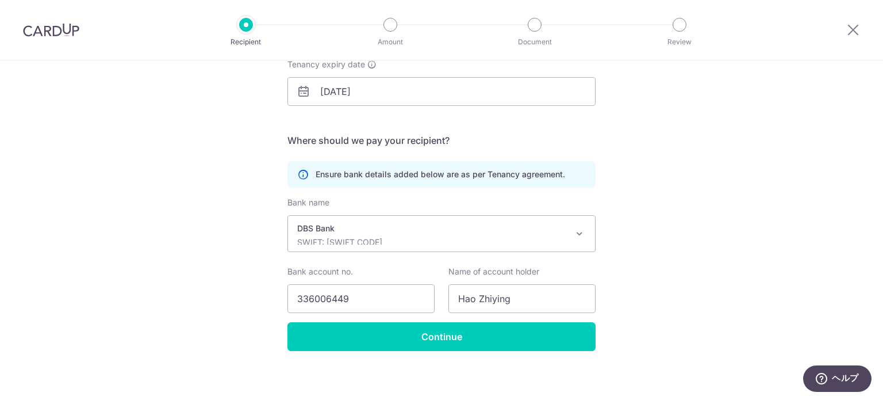
scroll to position [191, 0]
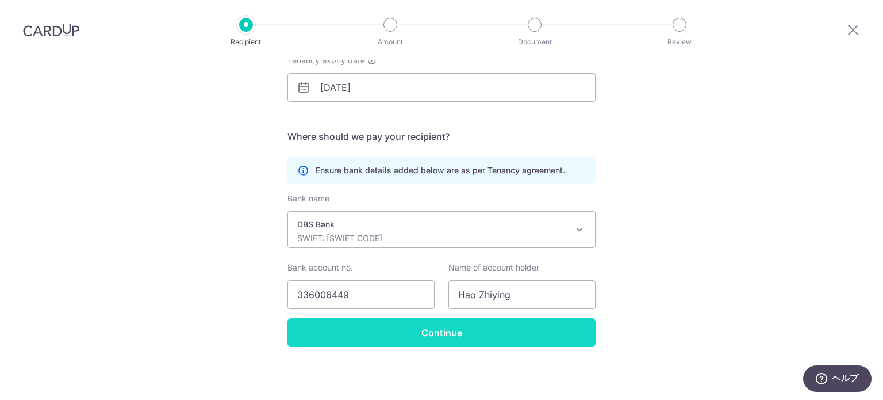
click at [437, 340] on input "Continue" at bounding box center [442, 332] width 308 height 29
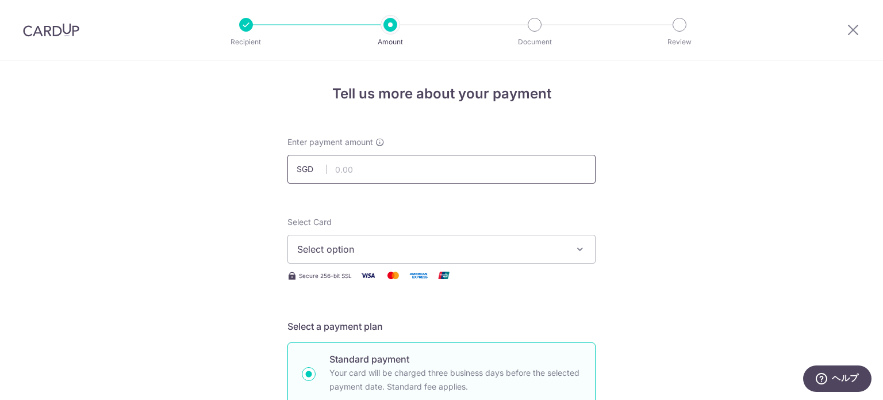
click at [369, 176] on input "text" at bounding box center [442, 169] width 308 height 29
type input "7,800.00"
click at [390, 248] on span "Select option" at bounding box center [431, 249] width 268 height 14
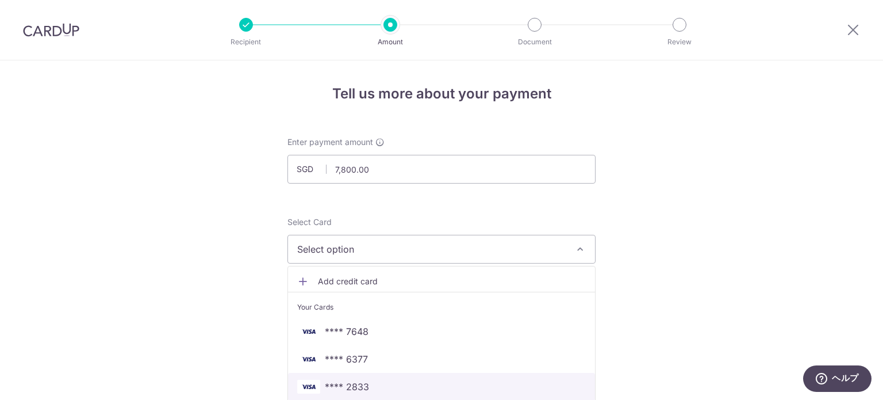
click at [384, 386] on span "**** 2833" at bounding box center [441, 387] width 289 height 14
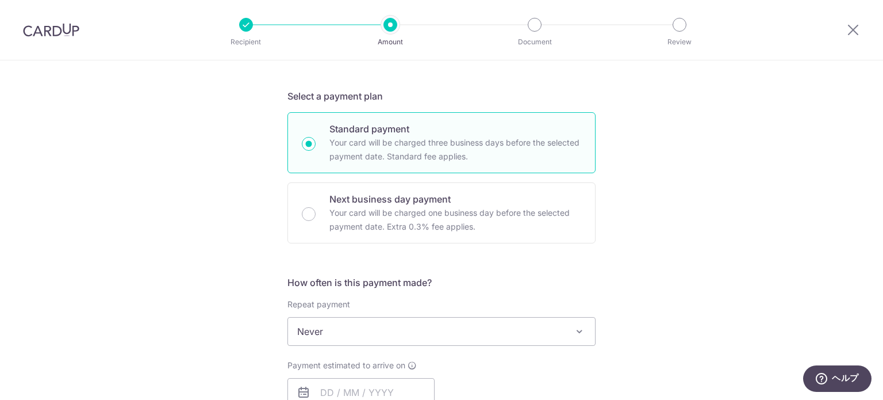
scroll to position [345, 0]
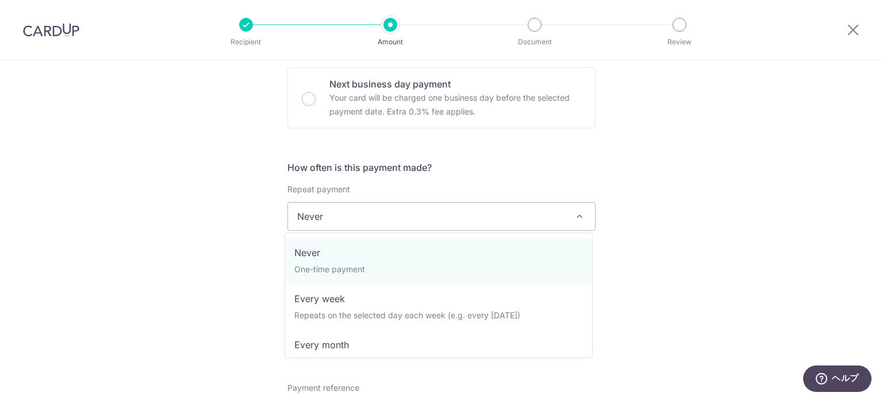
click at [375, 218] on span "Never" at bounding box center [441, 216] width 307 height 28
select select "3"
type input "04/10/2026"
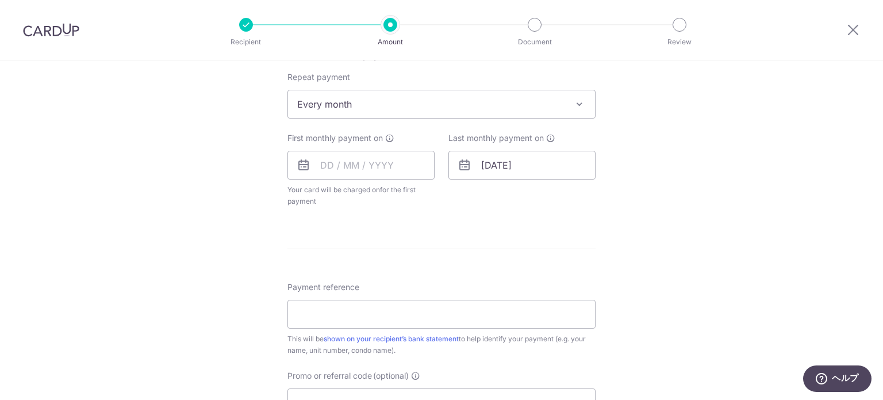
scroll to position [460, 0]
click at [338, 164] on input "text" at bounding box center [361, 162] width 147 height 29
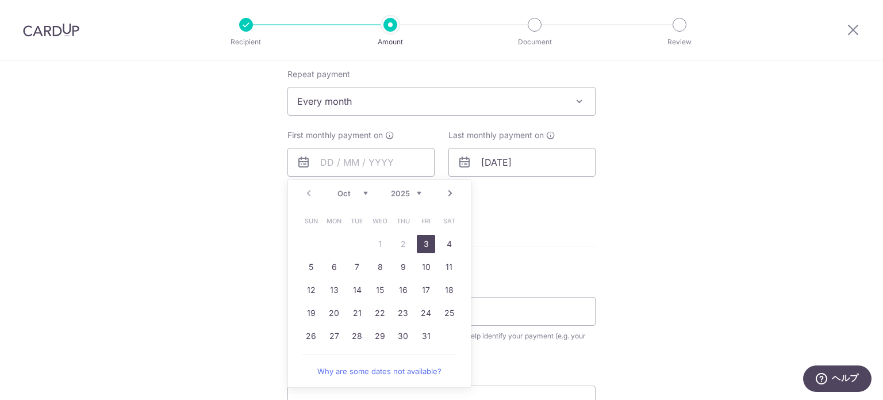
click at [301, 235] on table "Sun Mon Tue Wed Thu Fri Sat 1 2 3 4 5 6 7 8 9 10 11 12 13 14 15 16 17 18 19 20 …" at bounding box center [380, 278] width 161 height 138
click at [441, 245] on link "4" at bounding box center [449, 244] width 18 height 18
type input "[DATE]"
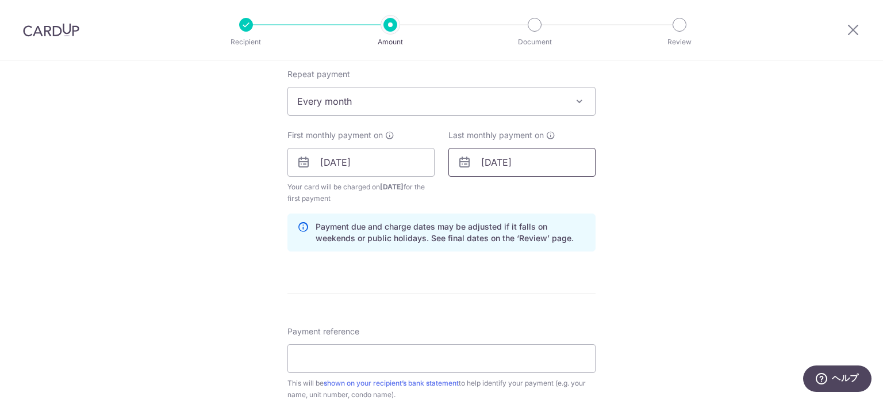
click at [490, 160] on input "04/10/2026" at bounding box center [522, 162] width 147 height 29
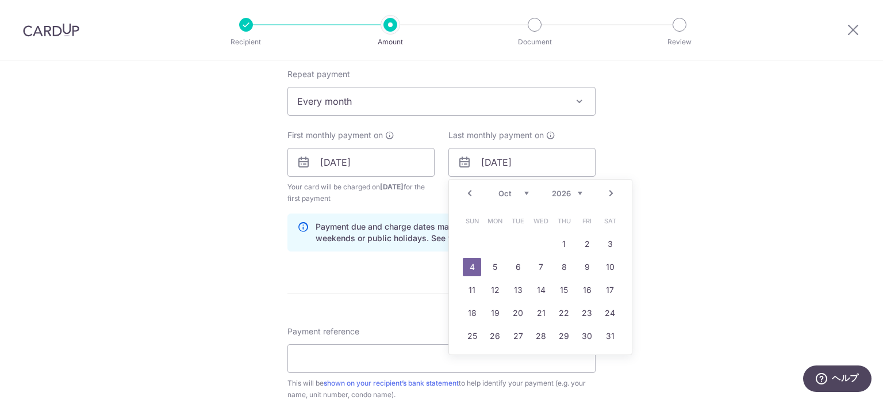
click at [523, 190] on select "Jan Feb Mar Apr May Jun Jul Aug Sep Oct Nov Dec" at bounding box center [514, 193] width 30 height 9
click at [586, 247] on link "4" at bounding box center [587, 244] width 18 height 18
type input "[DATE]"
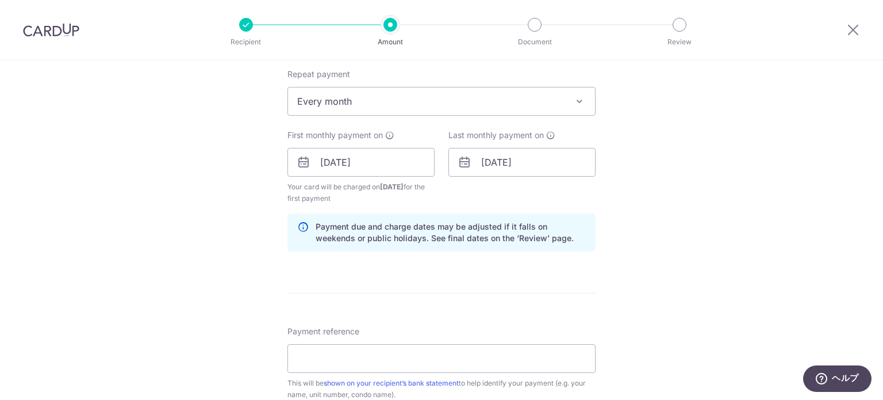
click at [662, 233] on div "Tell us more about your payment Enter payment amount SGD 7,800.00 7800.00 Selec…" at bounding box center [441, 149] width 883 height 1099
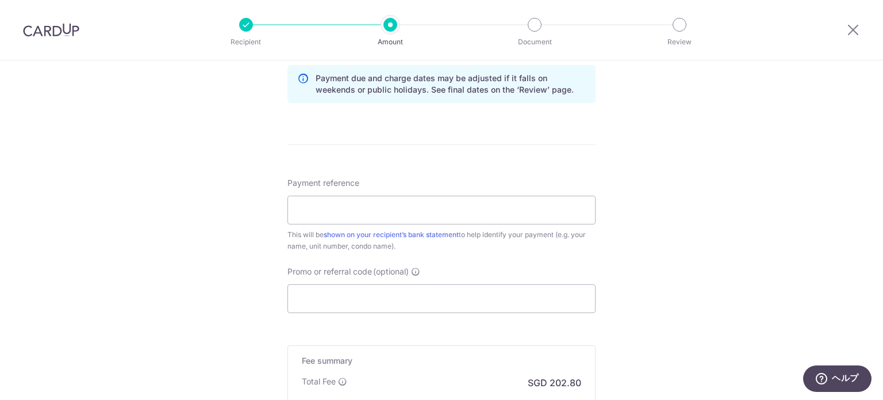
scroll to position [633, 0]
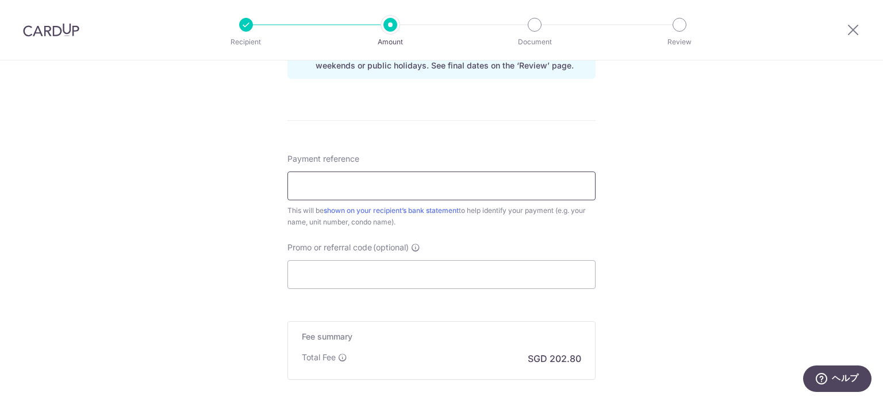
click at [350, 189] on input "Payment reference" at bounding box center [442, 185] width 308 height 29
type input "[PERSON_NAME] 40-10 [PERSON_NAME]"
click at [394, 279] on input "Promo or referral code (optional)" at bounding box center [442, 274] width 308 height 29
paste input "SAVERENT179"
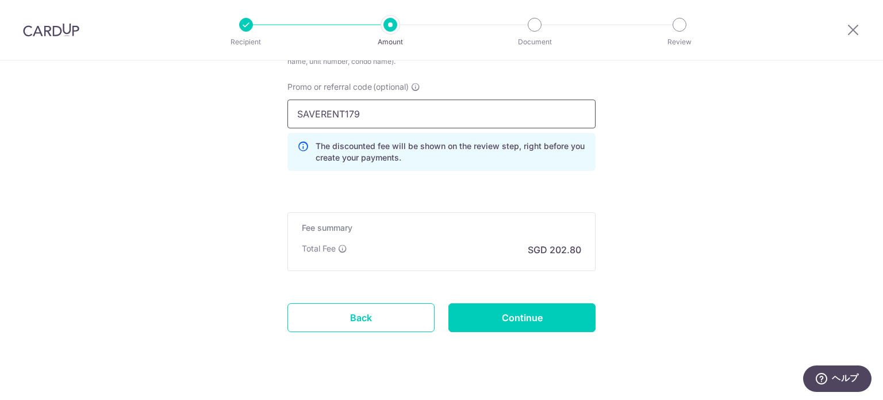
scroll to position [805, 0]
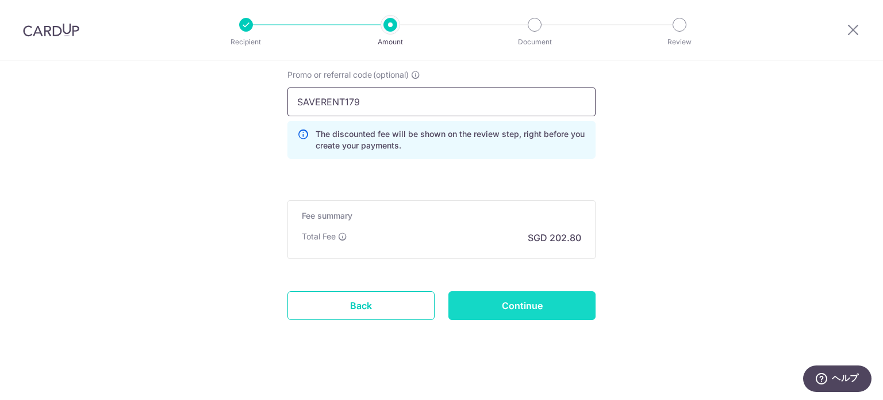
type input "SAVERENT179"
click at [529, 309] on input "Continue" at bounding box center [522, 305] width 147 height 29
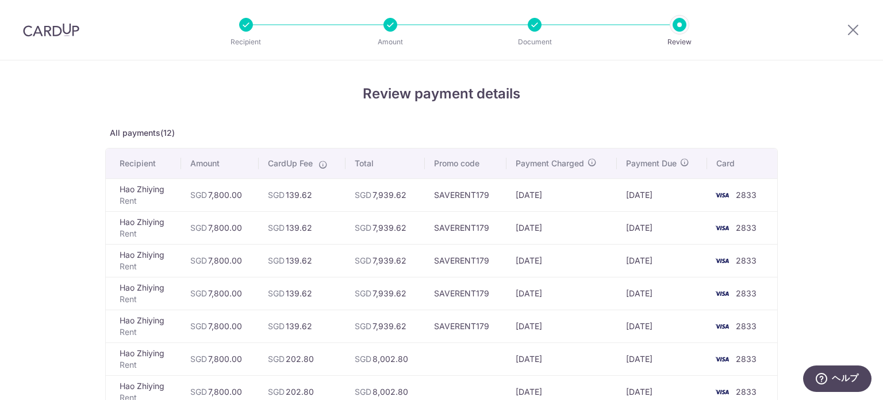
click at [532, 29] on div at bounding box center [535, 25] width 14 height 14
click at [536, 44] on p "Document" at bounding box center [534, 42] width 85 height 12
click at [857, 28] on icon at bounding box center [854, 29] width 14 height 14
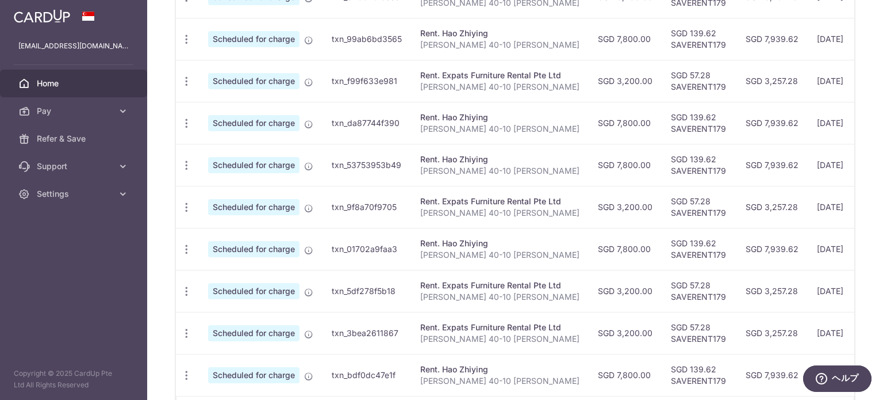
scroll to position [403, 0]
